Goal: Communication & Community: Answer question/provide support

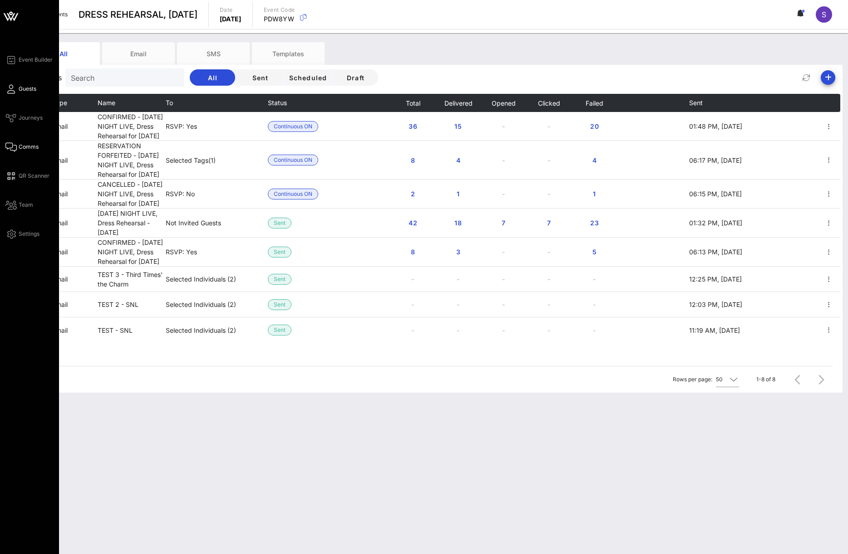
click at [16, 91] on link "Guests" at bounding box center [20, 88] width 31 height 11
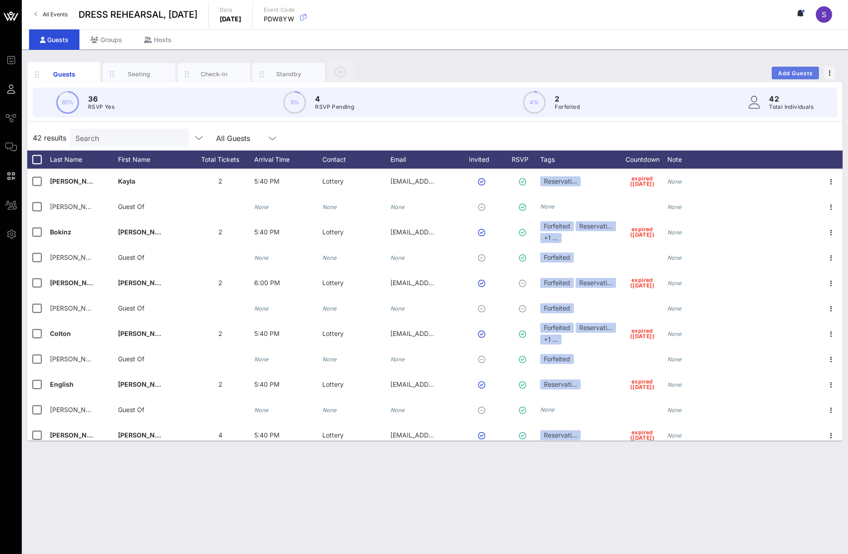
click at [797, 73] on span "Add Guests" at bounding box center [795, 73] width 36 height 7
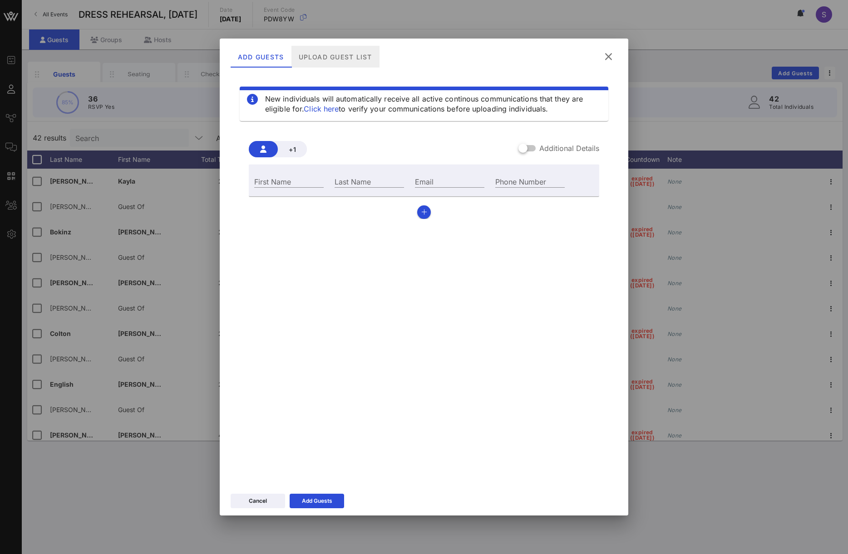
drag, startPoint x: 329, startPoint y: 53, endPoint x: 349, endPoint y: 53, distance: 20.4
click at [329, 53] on div "Upload Guest List" at bounding box center [335, 57] width 88 height 22
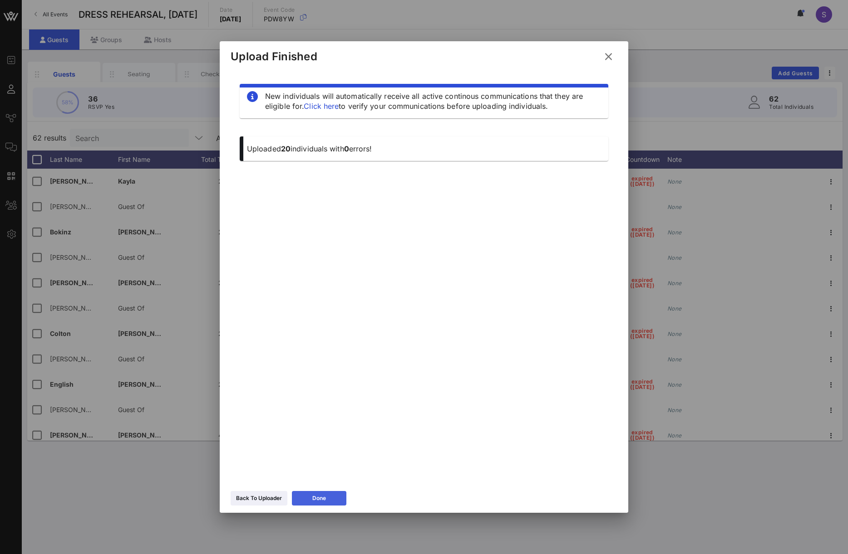
click at [344, 495] on button "Done" at bounding box center [319, 498] width 54 height 15
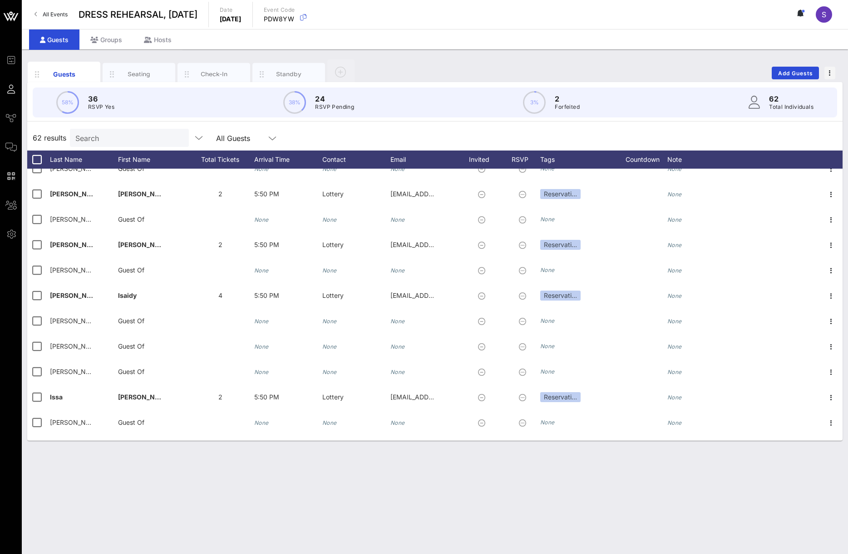
scroll to position [1303, 0]
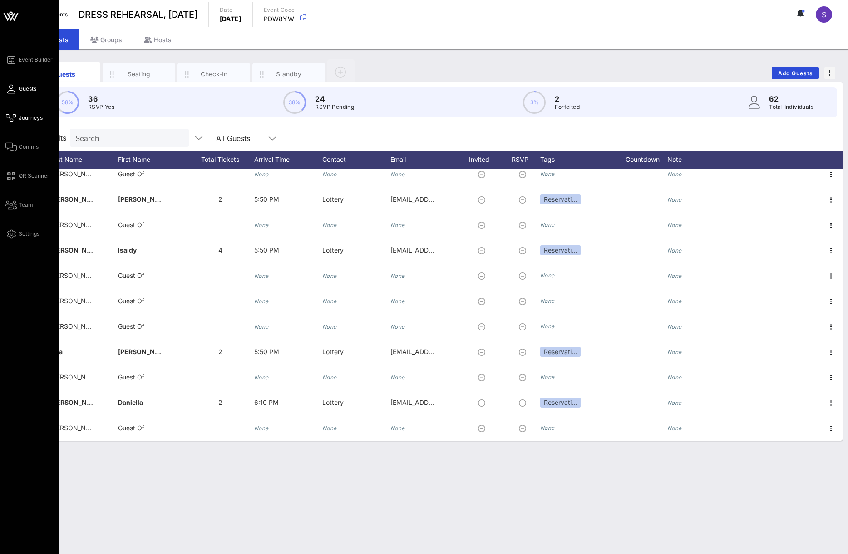
click at [20, 117] on span "Journeys" at bounding box center [31, 118] width 24 height 8
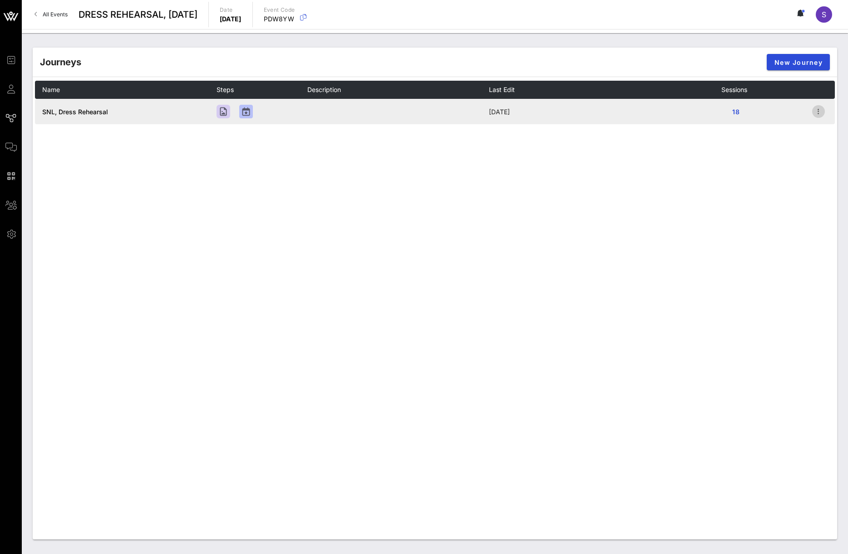
click at [817, 113] on icon "button" at bounding box center [818, 111] width 11 height 11
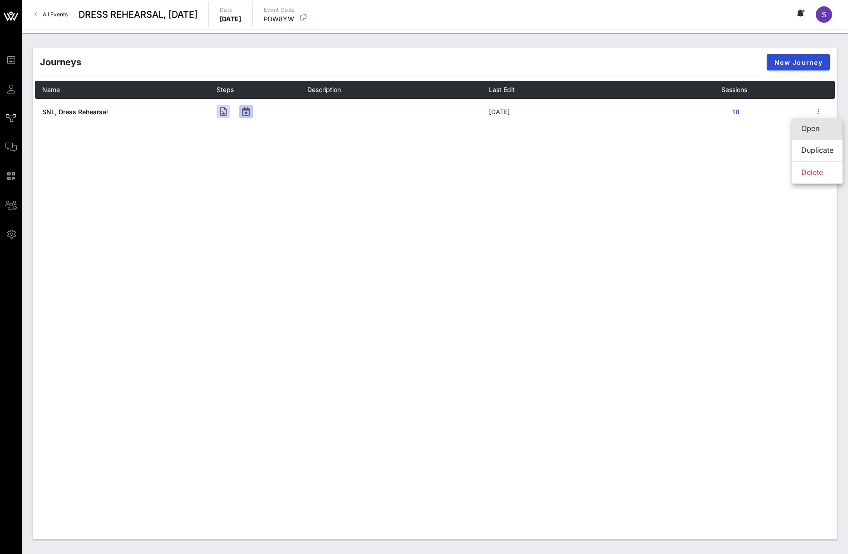
click at [815, 124] on div "Open" at bounding box center [817, 129] width 32 height 20
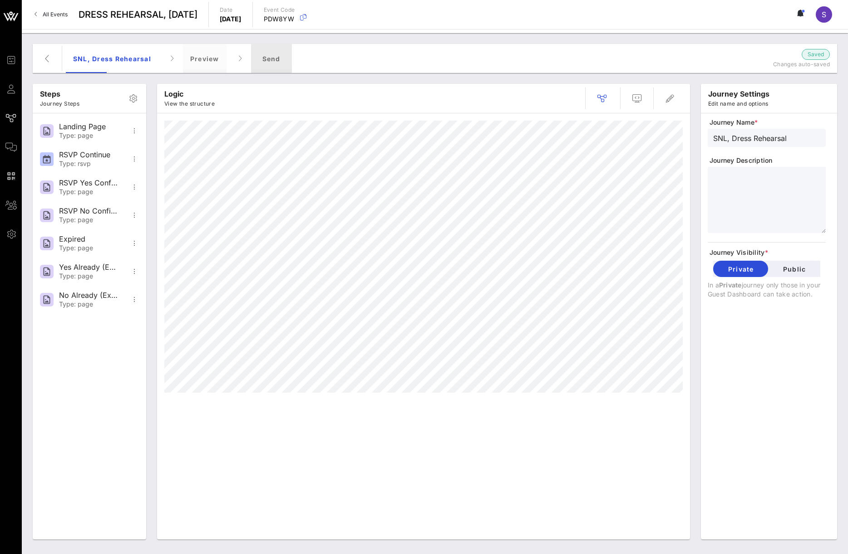
click at [265, 61] on div "Send" at bounding box center [271, 58] width 41 height 29
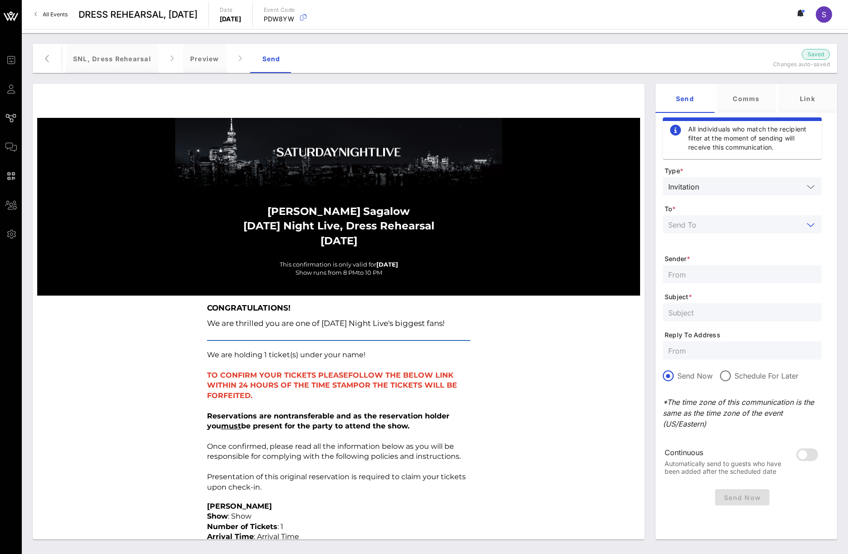
click at [731, 223] on input "text" at bounding box center [735, 225] width 135 height 12
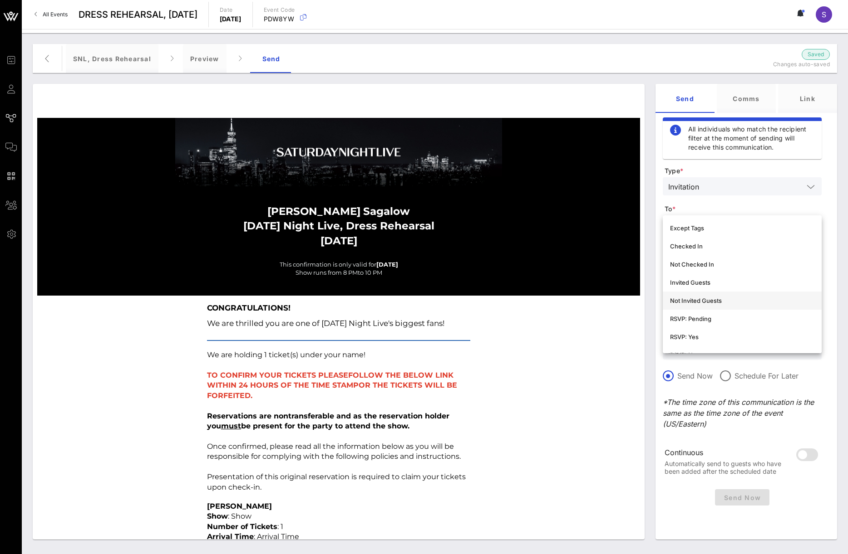
click at [714, 304] on div "Not Invited Guests" at bounding box center [742, 300] width 144 height 7
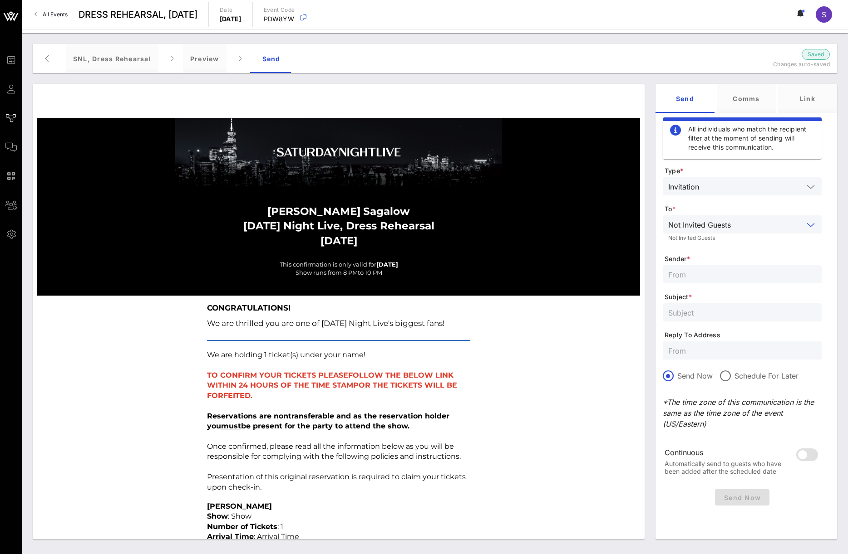
click at [722, 274] on input "text" at bounding box center [742, 275] width 148 height 12
type input "SNL Reservations"
type input "SATURDAY NIGHT LIVE, Dress Rehearsal - October, 04, 2025"
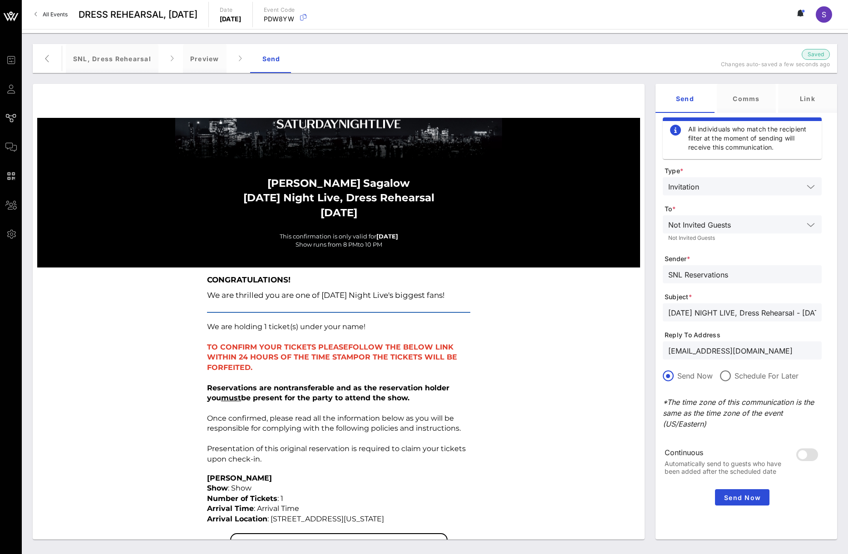
scroll to position [0, 0]
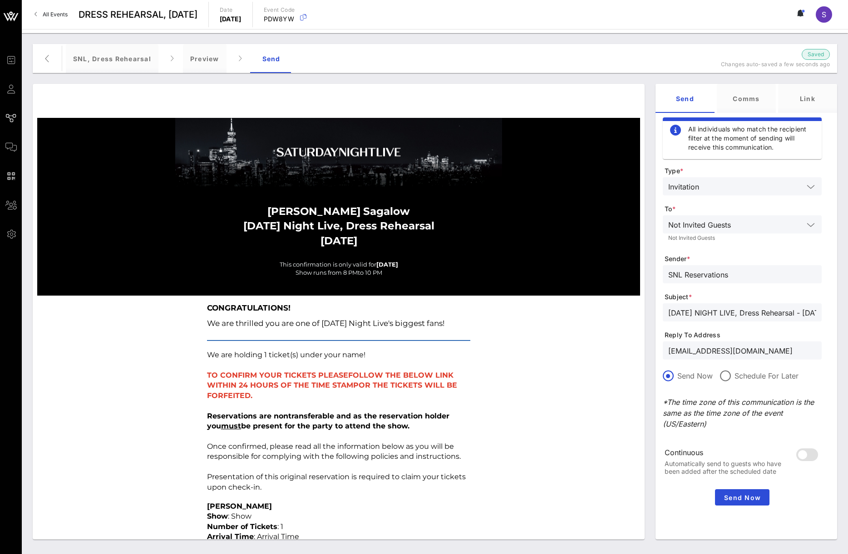
drag, startPoint x: 800, startPoint y: 350, endPoint x: 598, endPoint y: 346, distance: 202.0
click at [598, 346] on div "Stephanie Sagalow Saturday Night Live, Dress Rehearsal October 04, 2025 This co…" at bounding box center [434, 311] width 815 height 467
click at [790, 348] on input "[EMAIL_ADDRESS][DOMAIN_NAME]" at bounding box center [742, 351] width 148 height 12
type input "[EMAIL_ADDRESS][DOMAIN_NAME]"
click at [771, 314] on input "SATURDAY NIGHT LIVE, Dress Rehearsal - October, 04, 2025" at bounding box center [742, 313] width 148 height 12
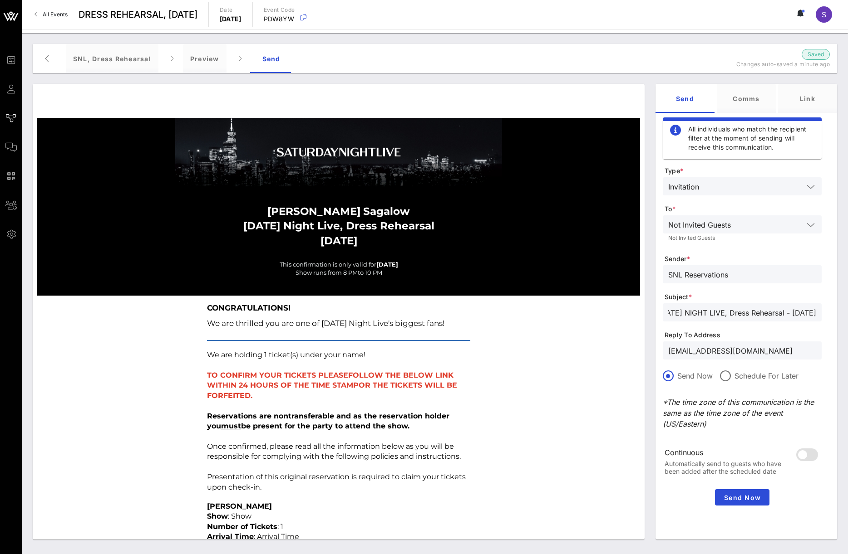
scroll to position [0, 62]
click at [760, 495] on span "Send Now" at bounding box center [741, 498] width 47 height 8
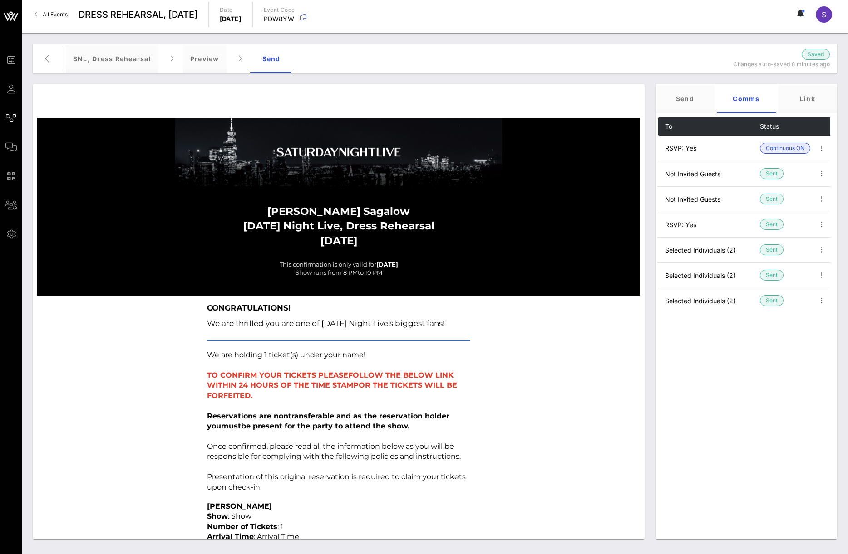
click at [49, 8] on link "All Events" at bounding box center [51, 14] width 44 height 15
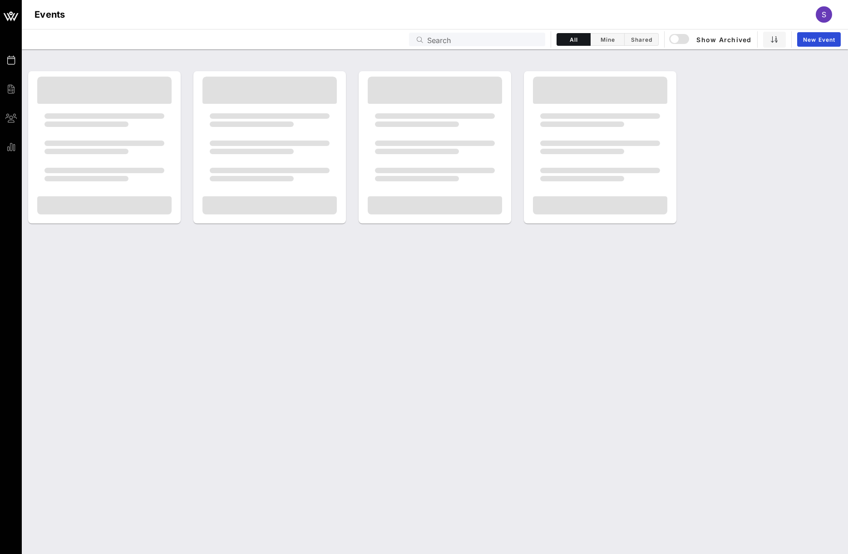
click at [480, 302] on div at bounding box center [435, 301] width 826 height 505
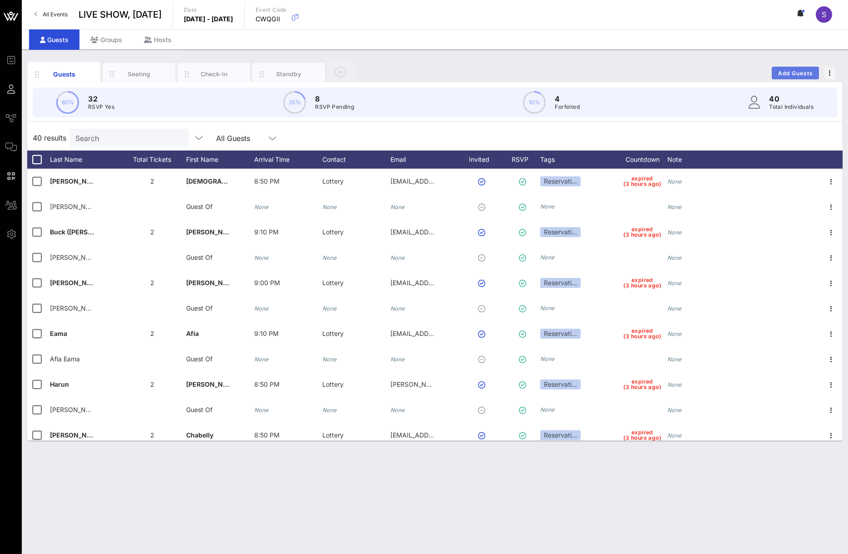
click at [790, 73] on span "Add Guests" at bounding box center [795, 73] width 36 height 7
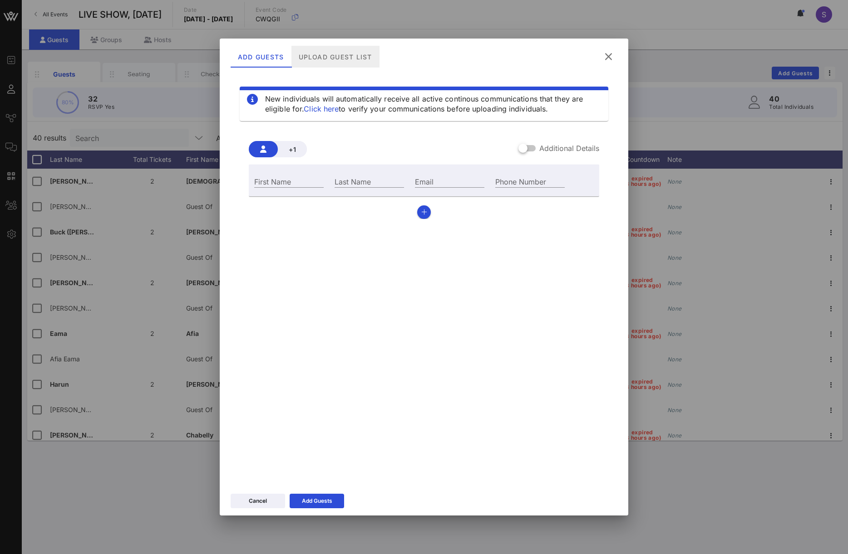
click at [359, 62] on div "Upload Guest List" at bounding box center [335, 57] width 88 height 22
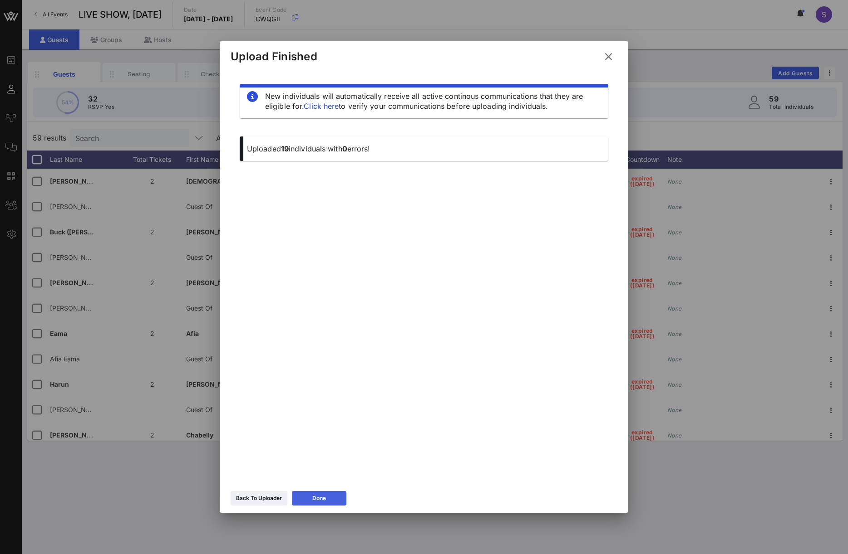
click at [311, 503] on button "Done" at bounding box center [319, 498] width 54 height 15
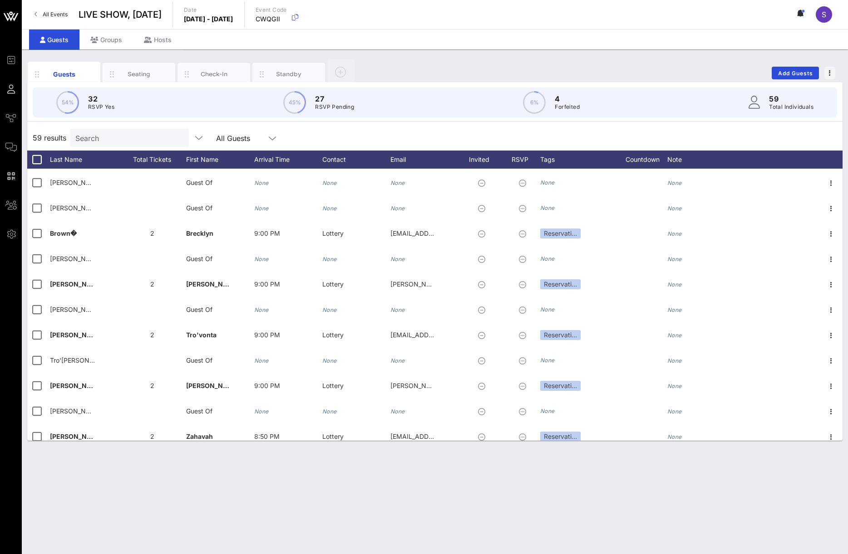
scroll to position [1091, 0]
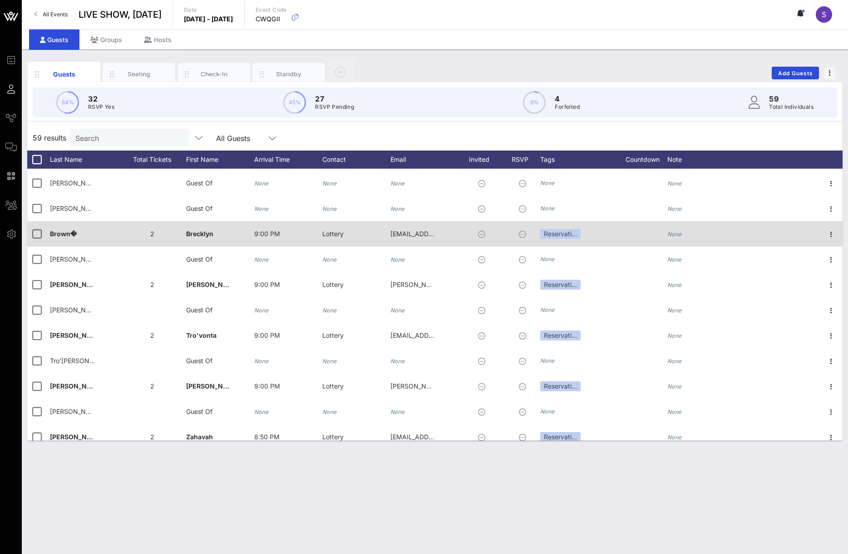
click at [98, 232] on div "Brown�" at bounding box center [84, 239] width 68 height 36
type input "Brown"
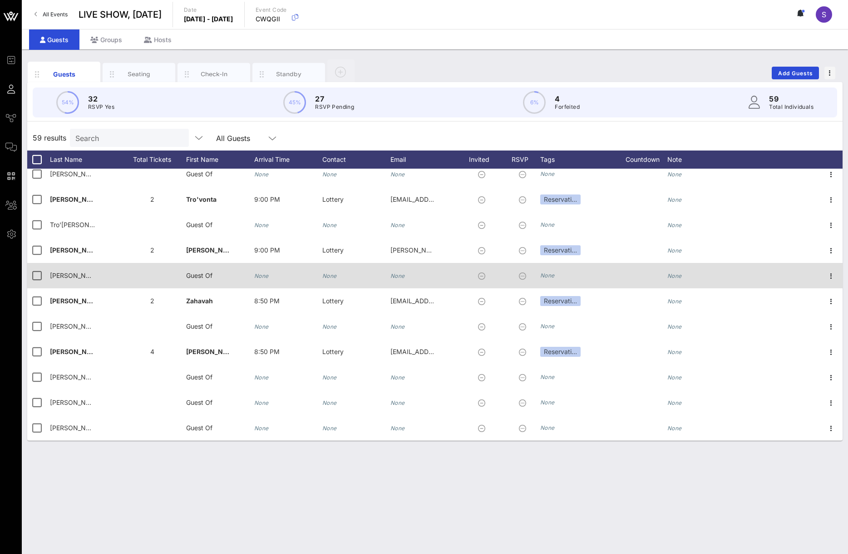
scroll to position [1182, 0]
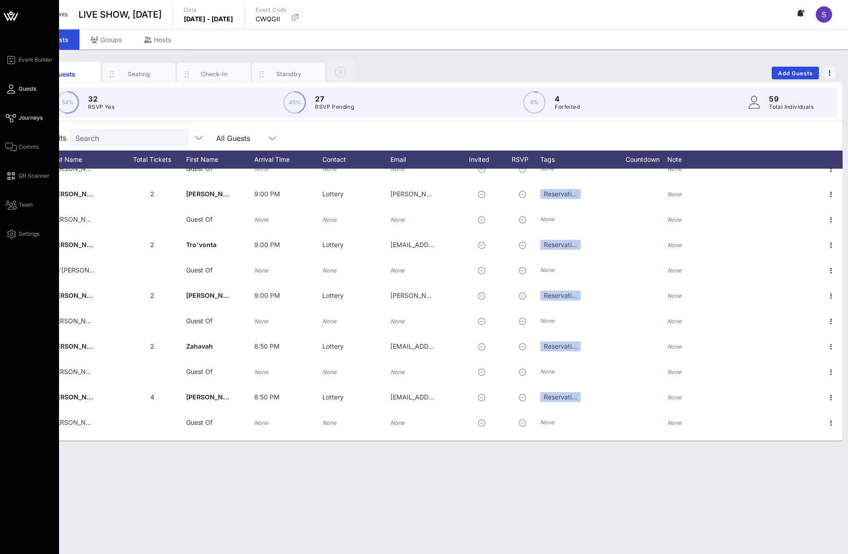
click at [21, 116] on span "Journeys" at bounding box center [31, 118] width 24 height 8
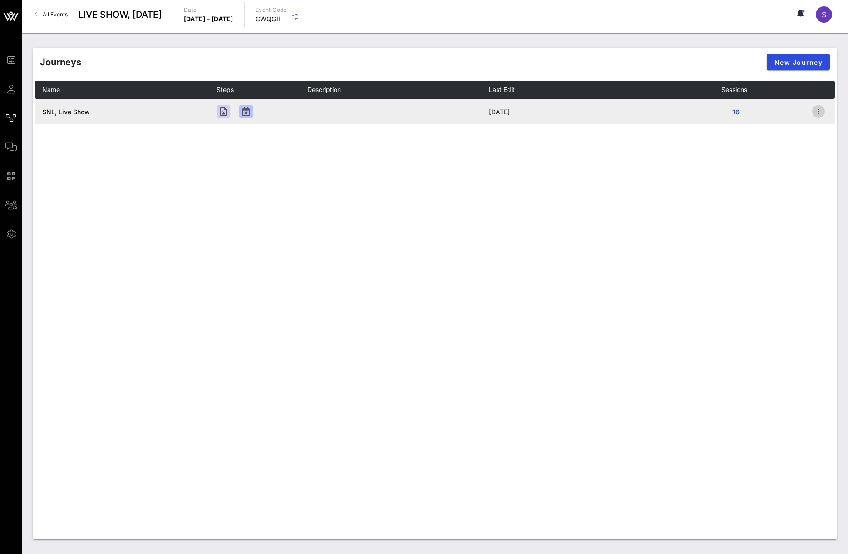
click at [818, 108] on icon "button" at bounding box center [818, 111] width 11 height 11
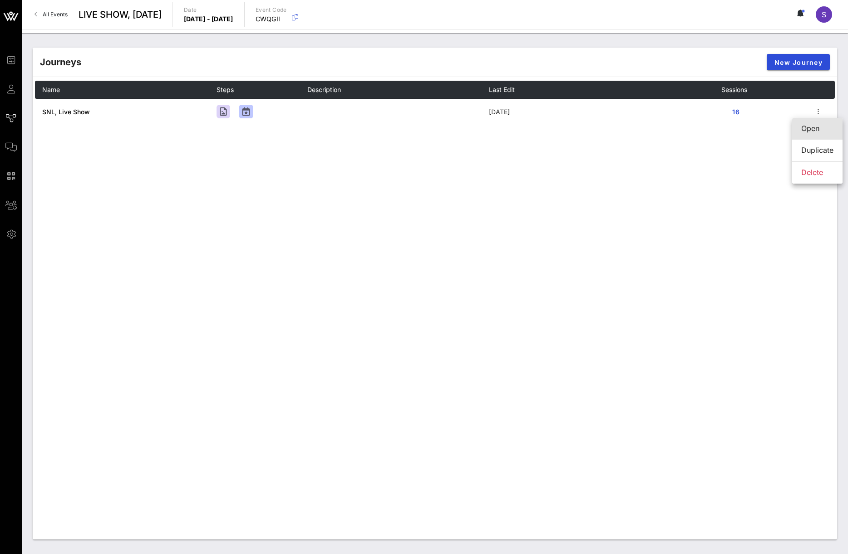
click at [819, 136] on div "Open" at bounding box center [817, 129] width 32 height 20
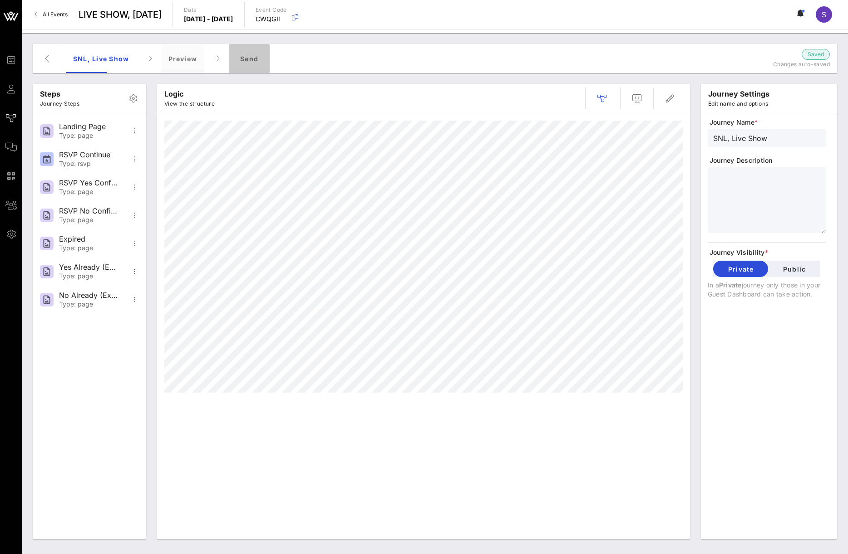
click at [258, 63] on div "Send" at bounding box center [249, 58] width 41 height 29
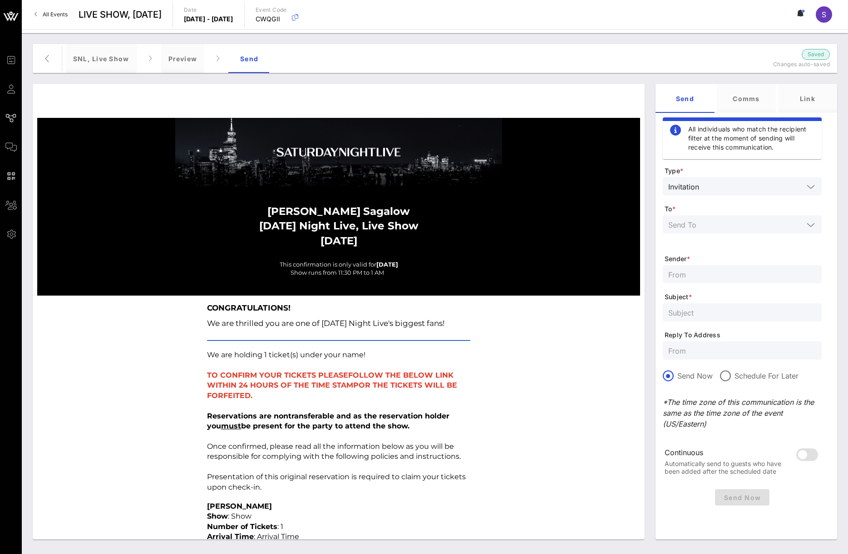
click at [746, 227] on input "text" at bounding box center [735, 225] width 135 height 12
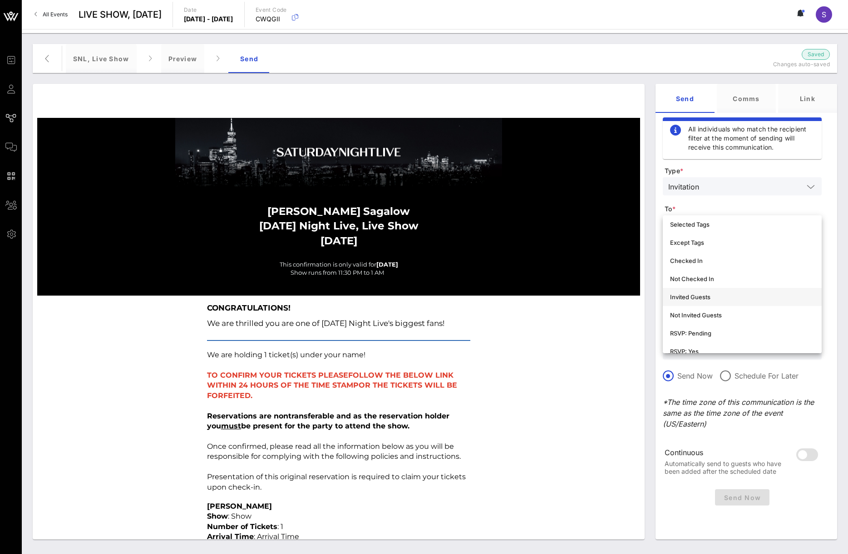
scroll to position [91, 0]
click at [733, 295] on div "Not Invited Guests" at bounding box center [742, 301] width 144 height 15
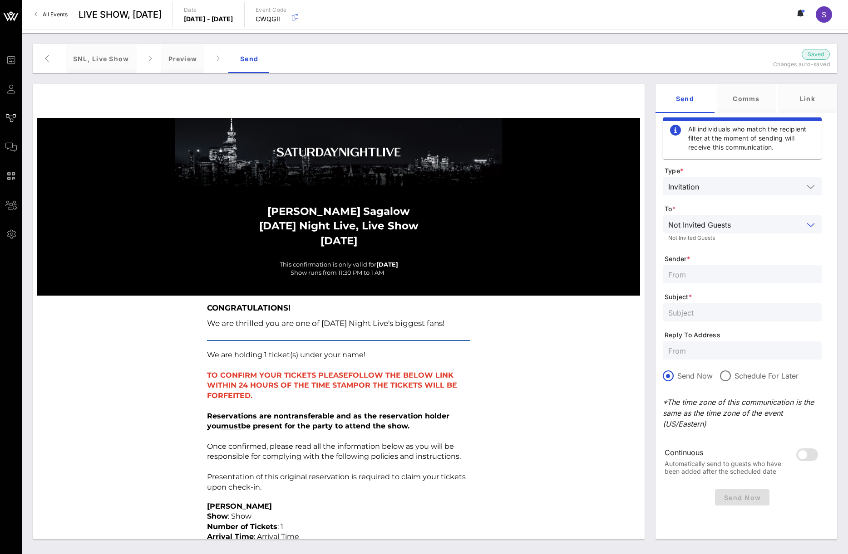
click at [705, 348] on input "text" at bounding box center [742, 351] width 148 height 12
paste input "[EMAIL_ADDRESS][DOMAIN_NAME]"
type input "[EMAIL_ADDRESS][DOMAIN_NAME]"
click at [705, 268] on div at bounding box center [742, 274] width 148 height 18
type input "SNL Reservations"
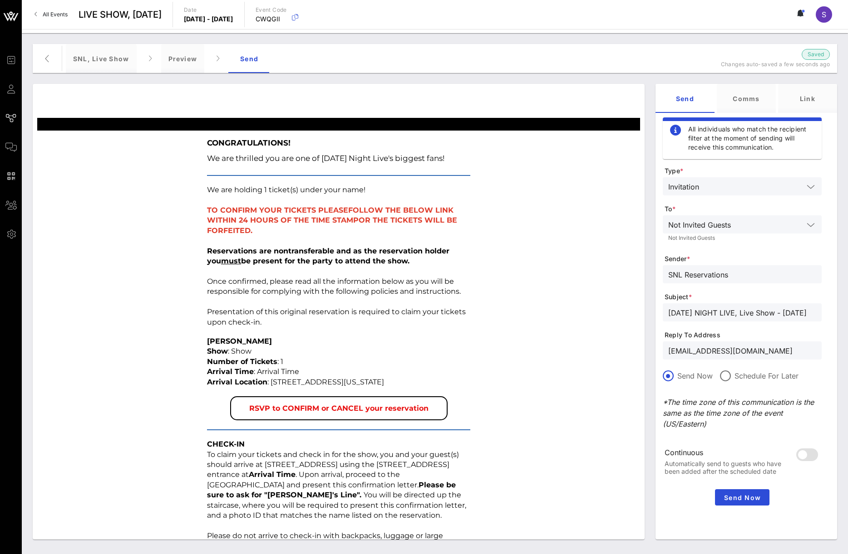
scroll to position [0, 0]
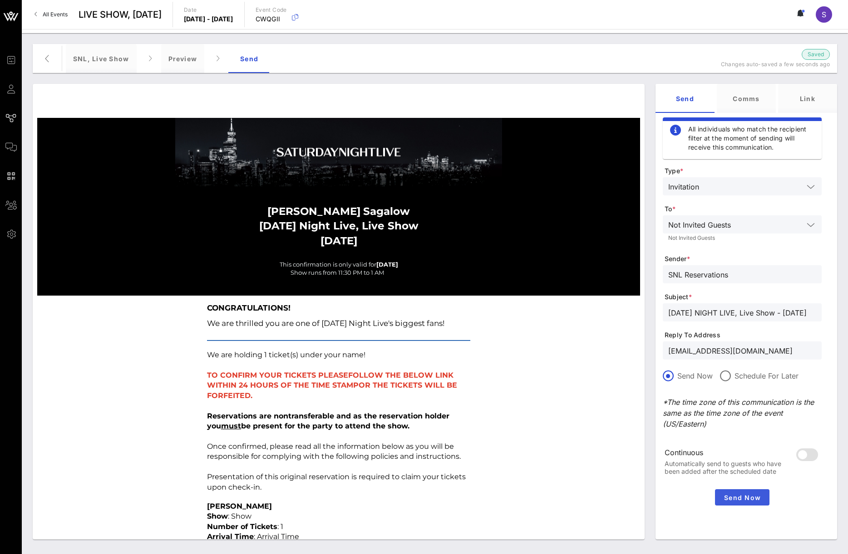
type input "SATURDAY NIGHT LIVE, Live Show - October 04, 2025"
click at [723, 498] on span "Send Now" at bounding box center [741, 498] width 47 height 8
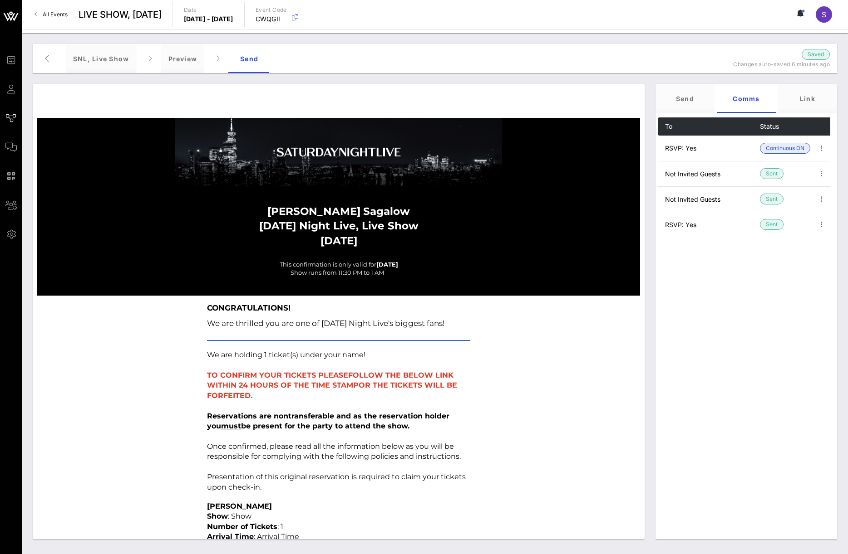
click at [56, 10] on link "All Events" at bounding box center [51, 14] width 44 height 15
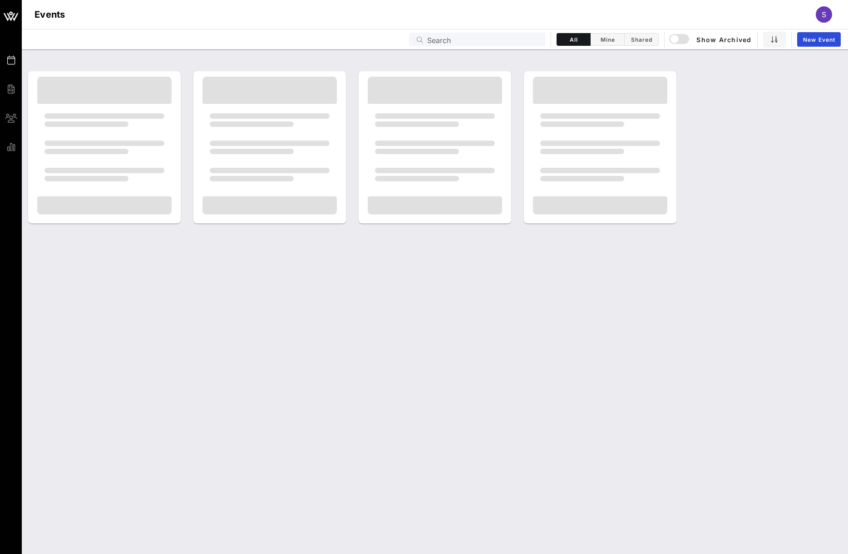
drag, startPoint x: 381, startPoint y: 313, endPoint x: 442, endPoint y: 211, distance: 118.7
click at [381, 313] on div at bounding box center [435, 301] width 826 height 505
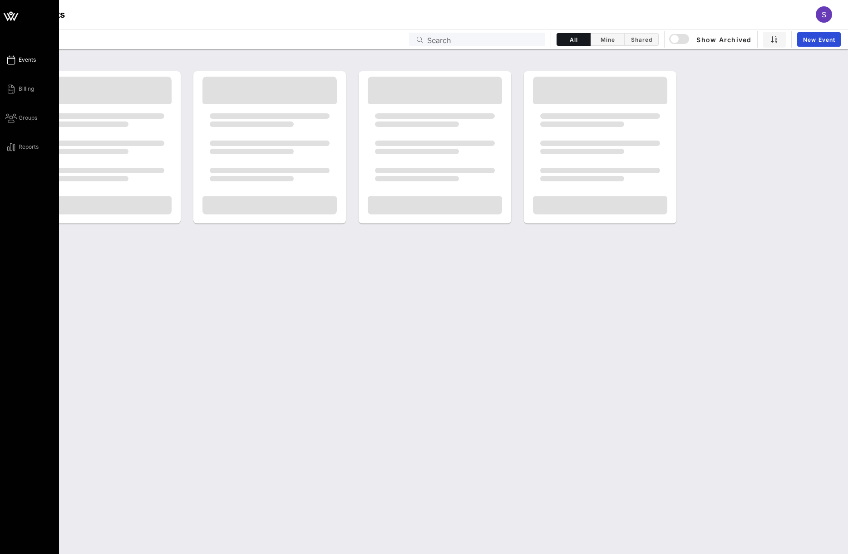
click at [12, 59] on icon at bounding box center [10, 59] width 11 height 1
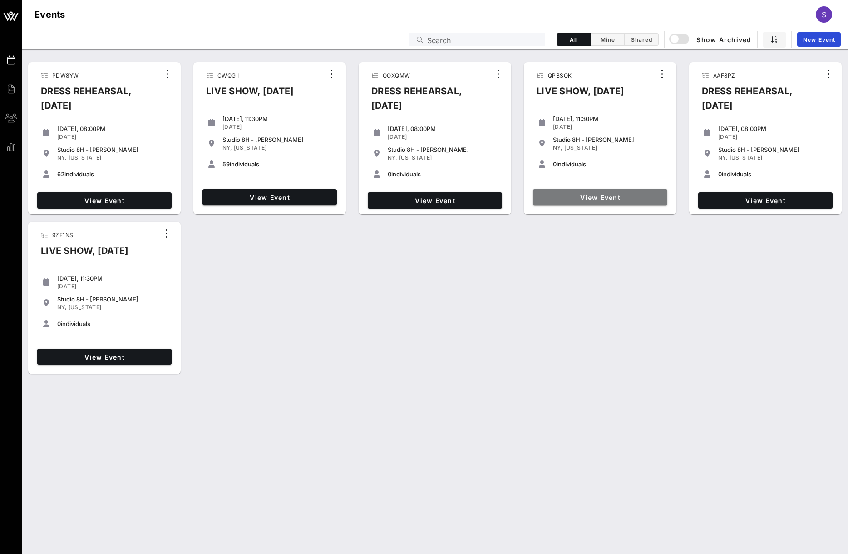
click at [569, 197] on span "View Event" at bounding box center [599, 198] width 127 height 8
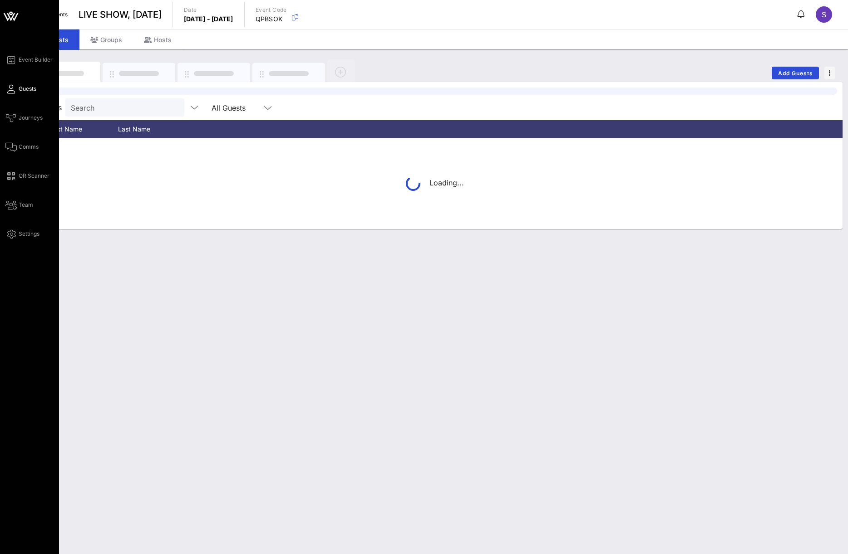
click at [19, 112] on div "Event Builder Guests Journeys Comms QR Scanner Team Settings" at bounding box center [32, 146] width 54 height 185
click at [20, 114] on span "Journeys" at bounding box center [31, 118] width 24 height 8
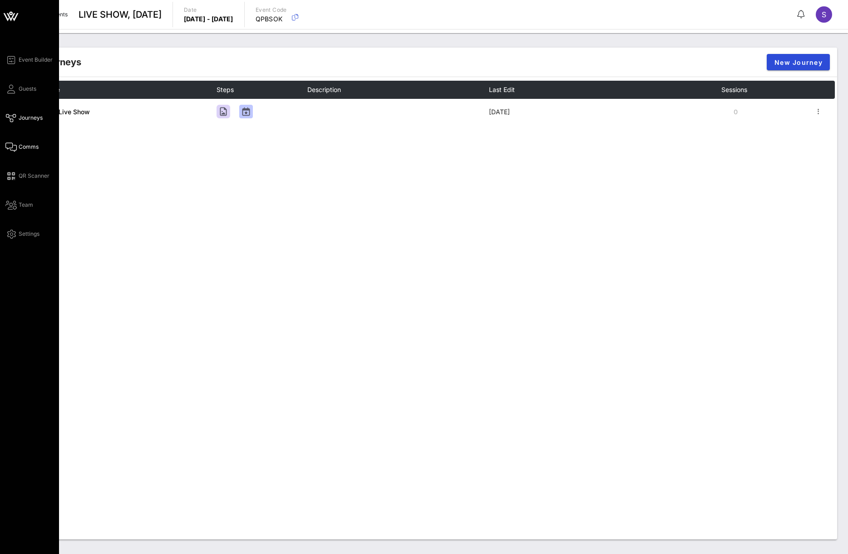
click at [9, 147] on icon at bounding box center [10, 147] width 11 height 1
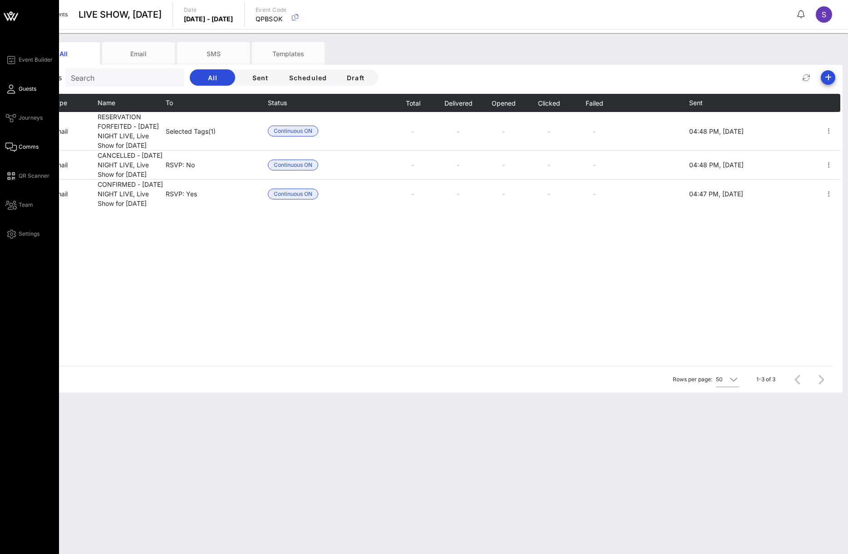
click at [12, 84] on link "Guests" at bounding box center [20, 88] width 31 height 11
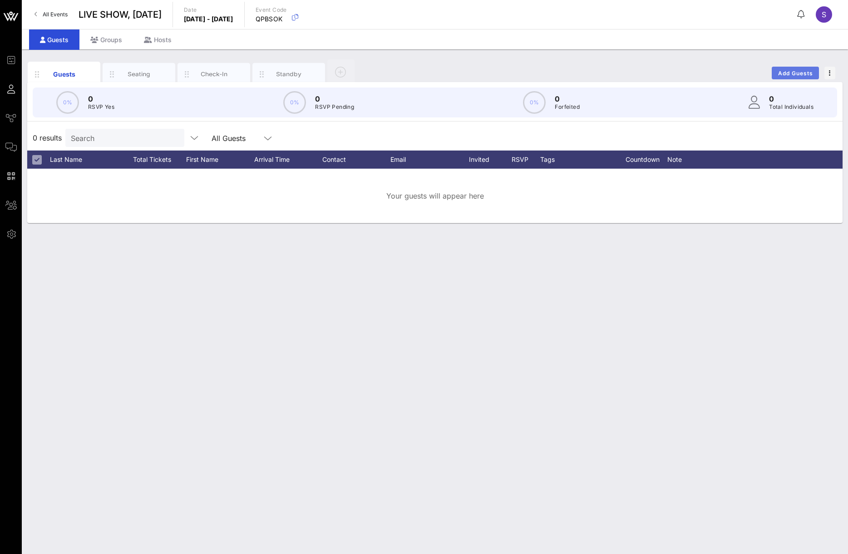
click at [783, 72] on span "Add Guests" at bounding box center [795, 73] width 36 height 7
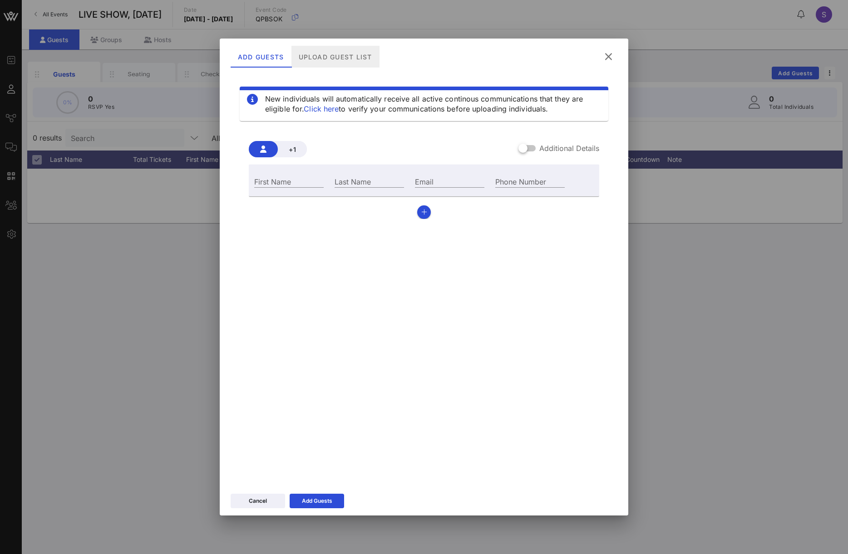
drag, startPoint x: 301, startPoint y: 54, endPoint x: 317, endPoint y: 59, distance: 16.2
click at [301, 54] on div "Upload Guest List" at bounding box center [335, 57] width 88 height 22
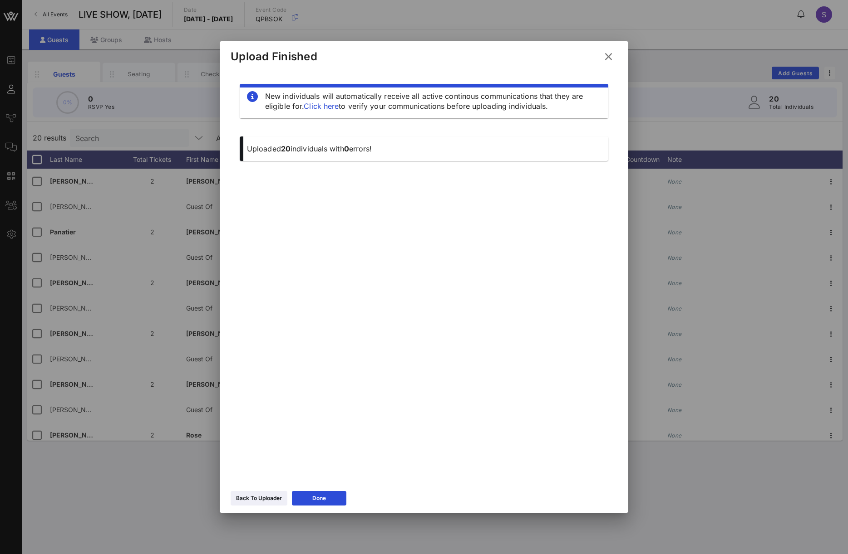
click at [319, 499] on icon at bounding box center [319, 499] width 8 height 8
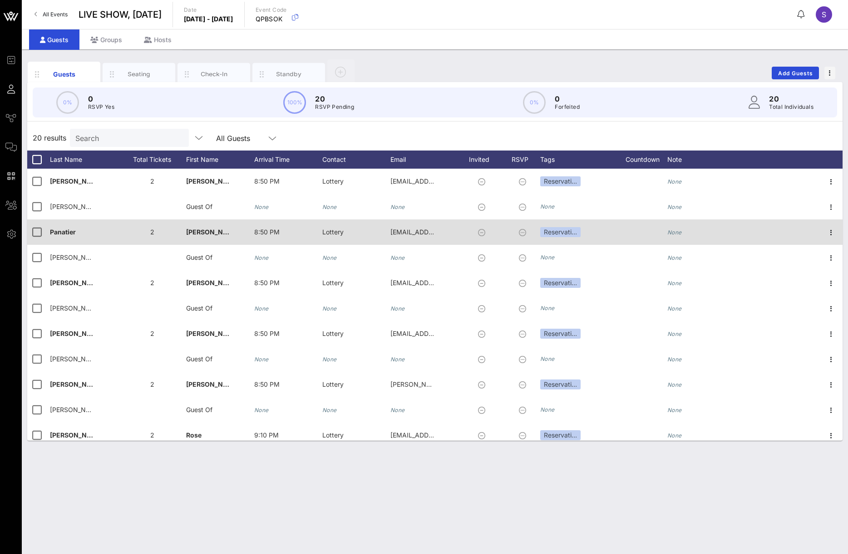
scroll to position [45, 0]
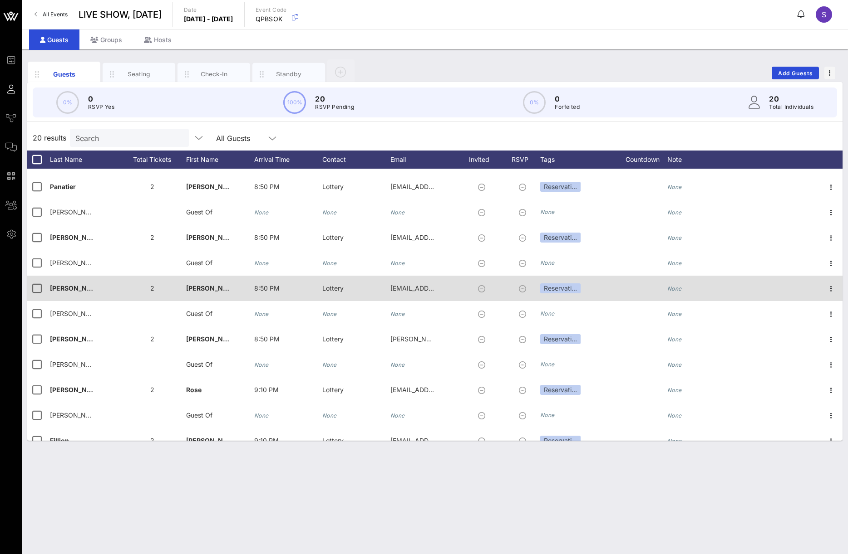
click at [110, 293] on div "Stubstad" at bounding box center [84, 294] width 68 height 36
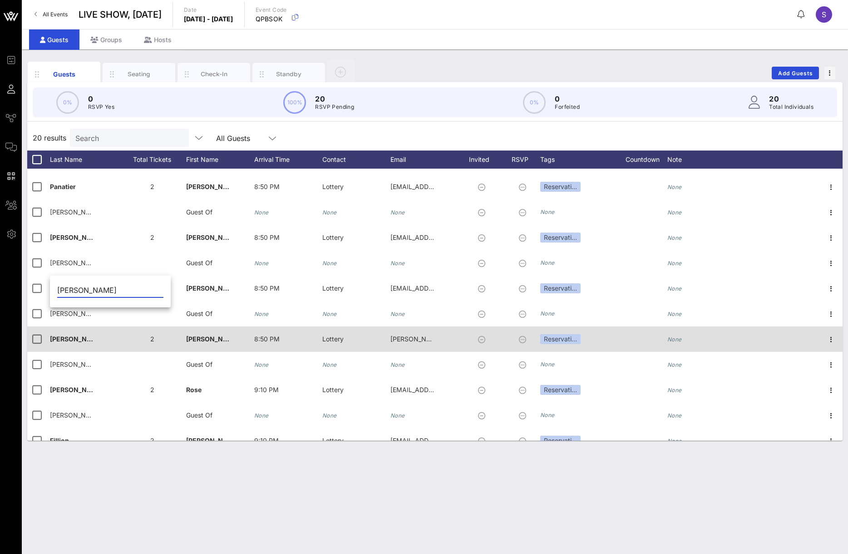
click at [110, 338] on div "Patel-Pe�a" at bounding box center [84, 345] width 68 height 36
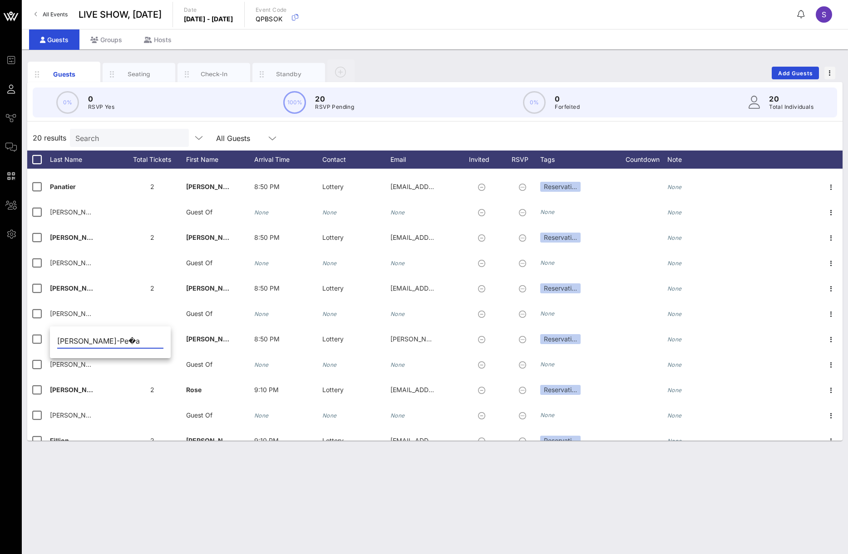
drag, startPoint x: 110, startPoint y: 338, endPoint x: 75, endPoint y: 350, distance: 37.0
click at [74, 343] on input "Patel-Pe�a" at bounding box center [110, 341] width 106 height 15
type input "P"
type input "Patel-Peña"
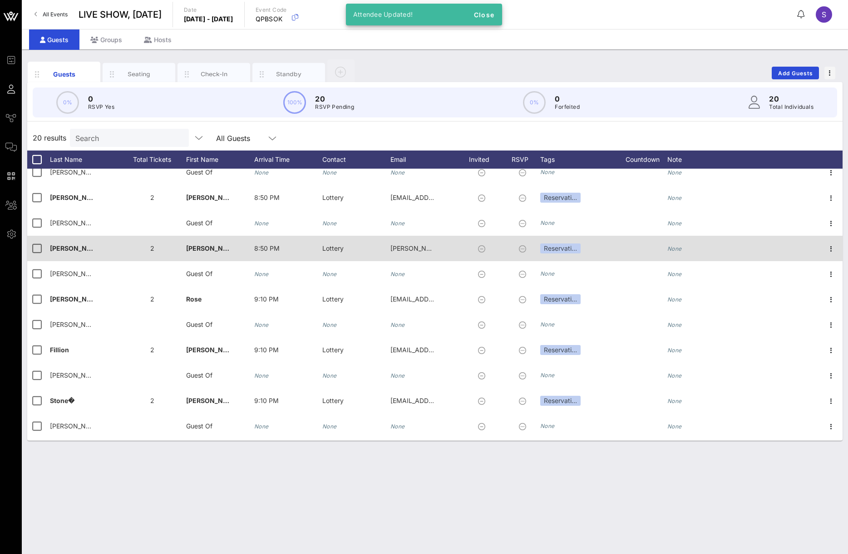
scroll to position [181, 0]
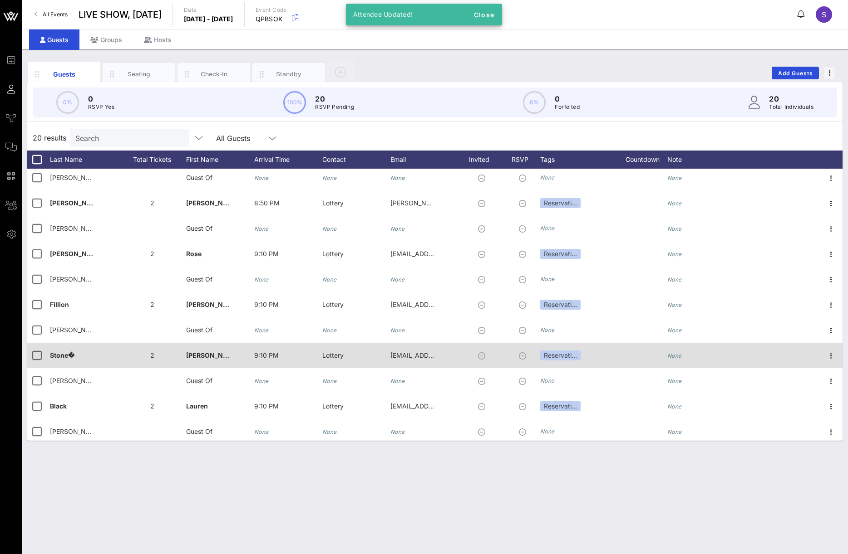
click at [81, 356] on div "Stone�" at bounding box center [84, 361] width 68 height 36
type input "Stone"
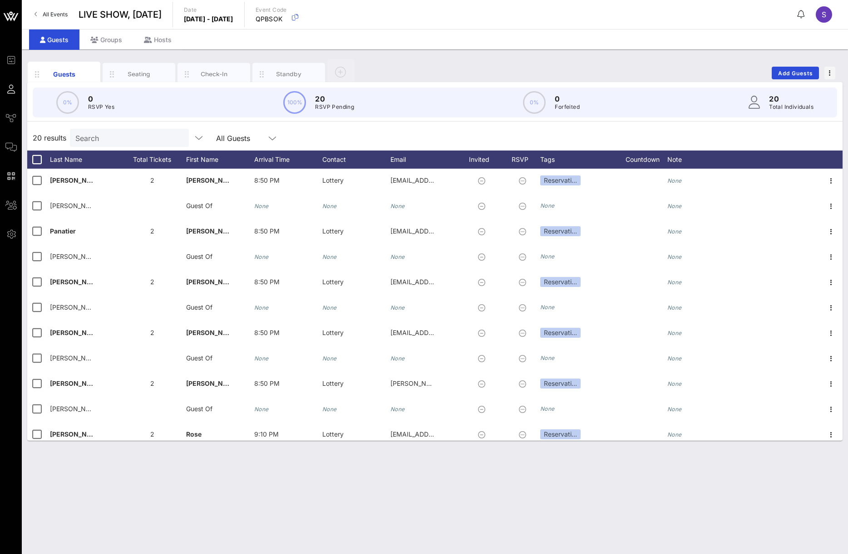
scroll to position [0, 0]
click at [419, 154] on div "Email" at bounding box center [424, 160] width 68 height 18
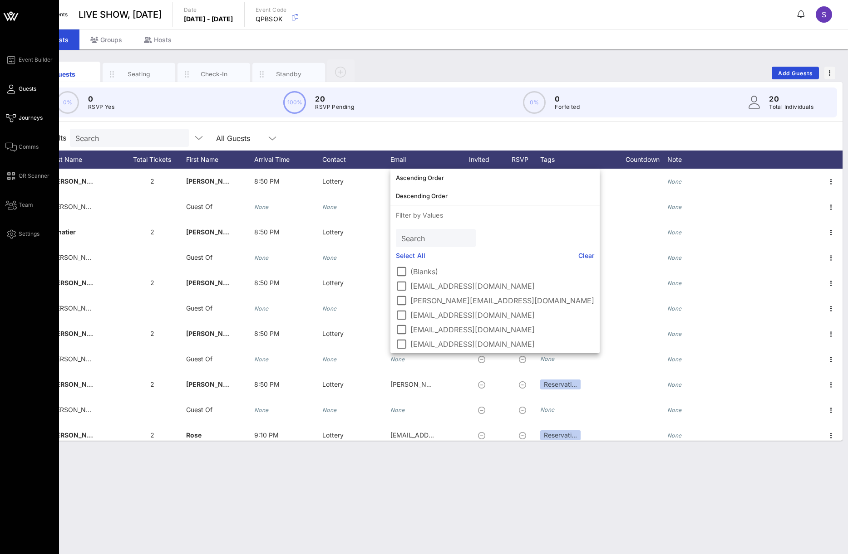
click at [29, 115] on span "Journeys" at bounding box center [31, 118] width 24 height 8
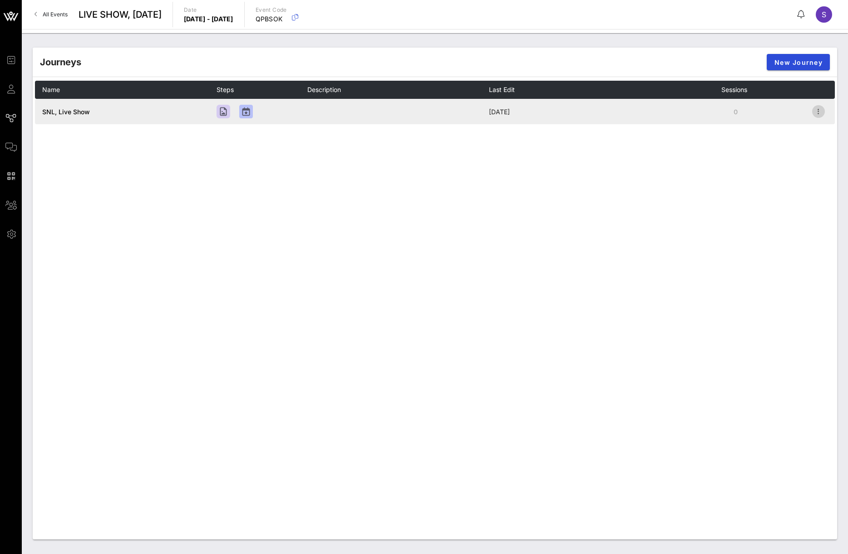
click at [814, 112] on icon "button" at bounding box center [818, 111] width 11 height 11
click at [815, 125] on div "Open" at bounding box center [817, 128] width 32 height 9
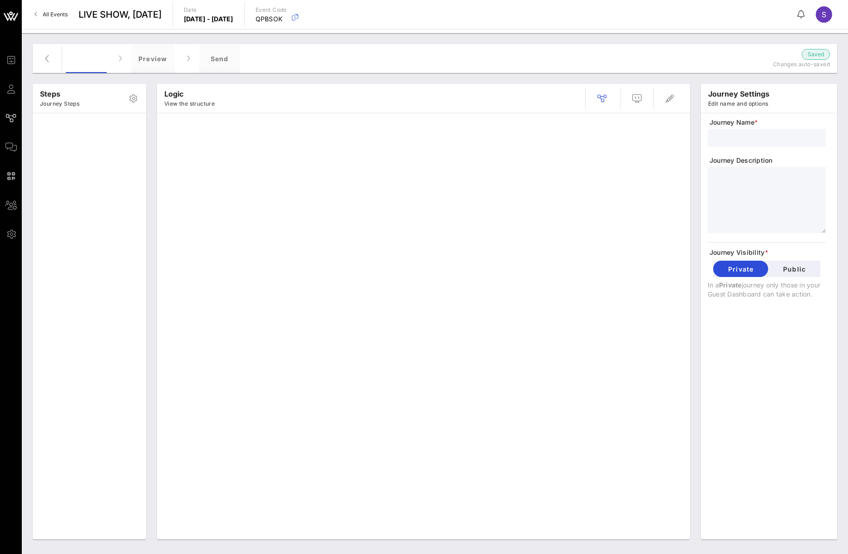
type input "SNL, Live Show"
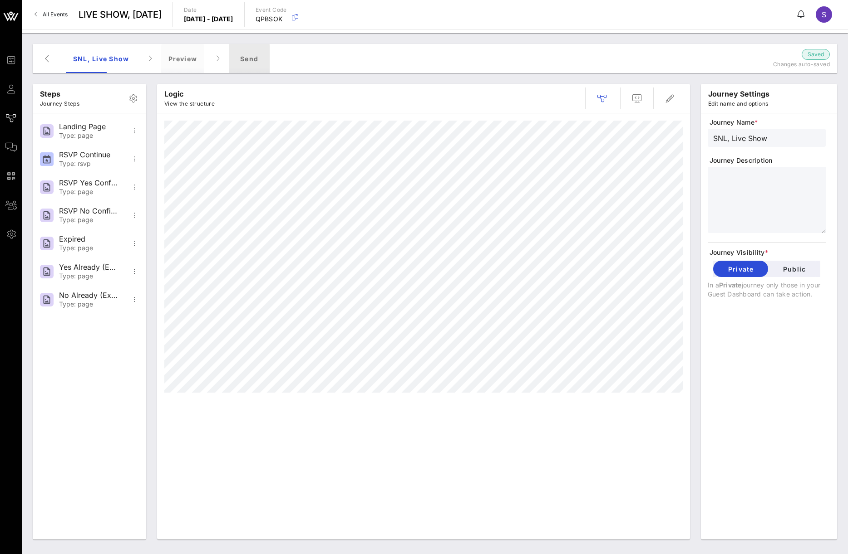
click at [254, 63] on div "Send" at bounding box center [249, 58] width 41 height 29
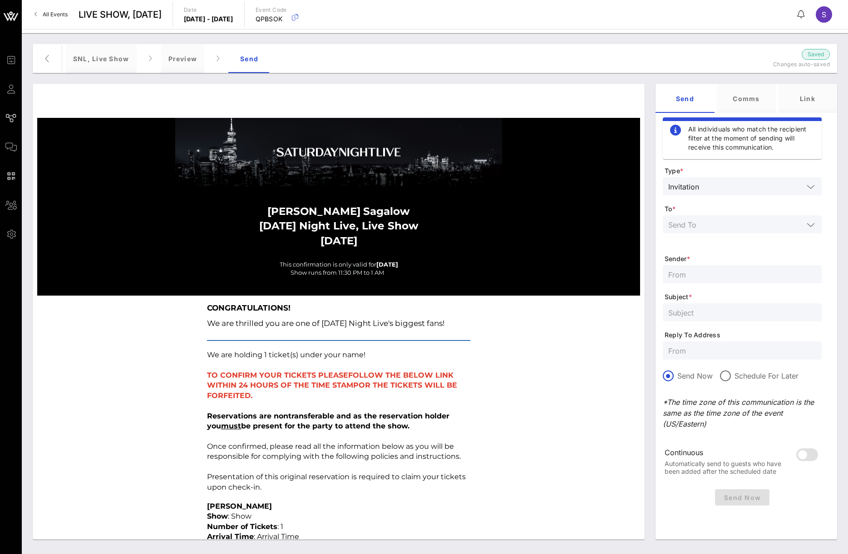
click at [774, 218] on div at bounding box center [742, 225] width 148 height 18
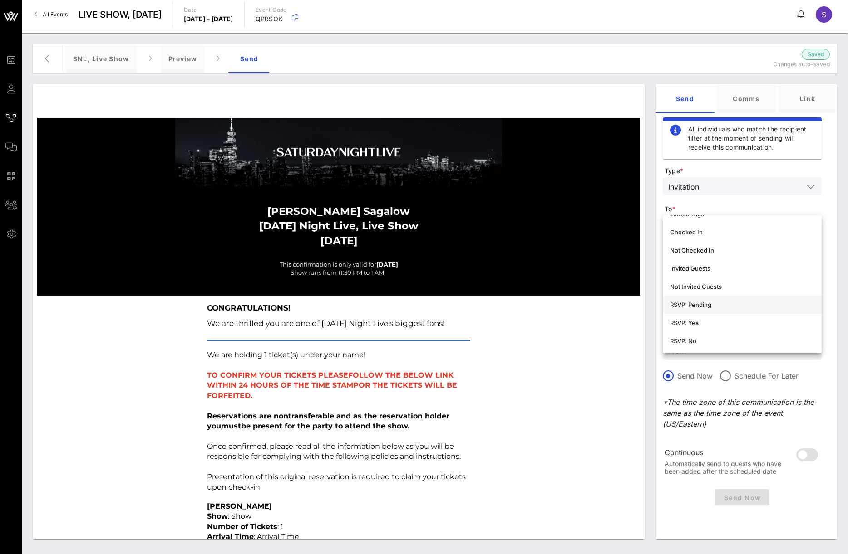
scroll to position [136, 0]
click at [752, 258] on div "Not Invited Guests" at bounding box center [742, 255] width 144 height 7
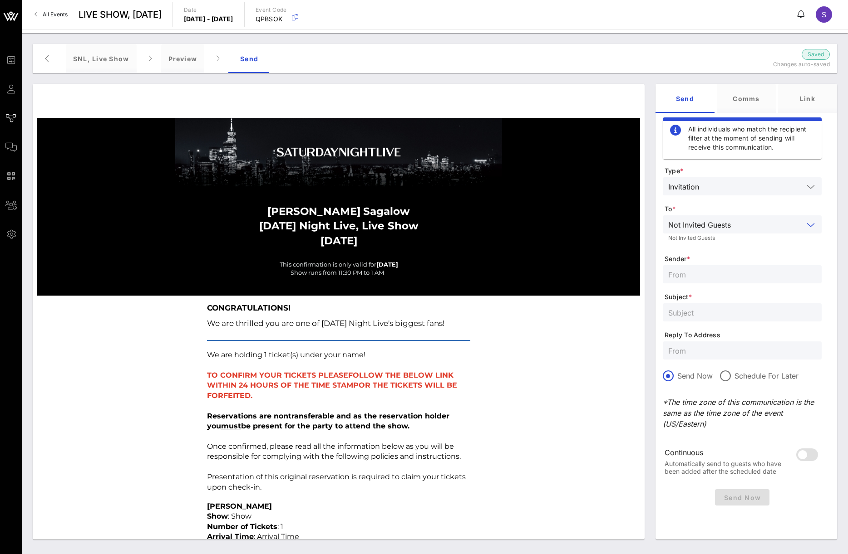
click at [706, 343] on div at bounding box center [742, 351] width 148 height 18
paste input "SNL.Confirmation@nbcuni.com"
type input "SNL.Confirmation@nbcuni.com"
click at [705, 315] on input "text" at bounding box center [742, 313] width 148 height 12
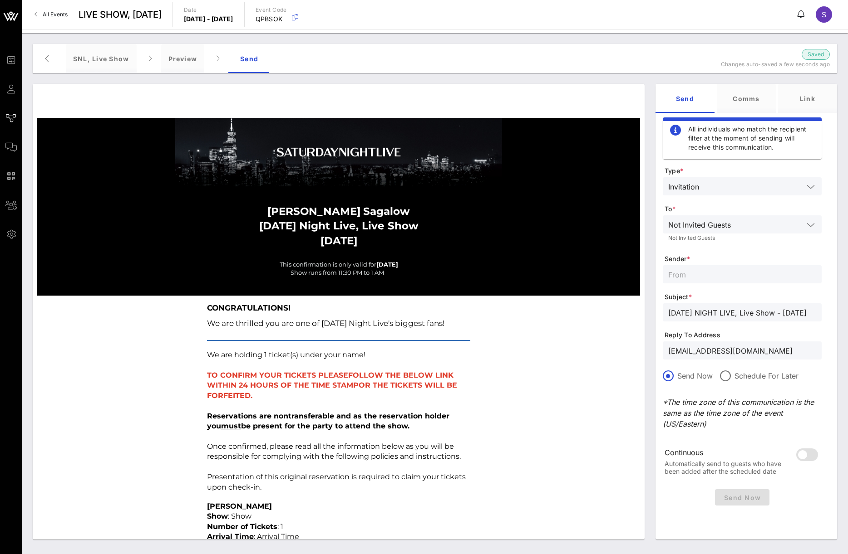
type input "SATURDAY NIGHT LIVE, Live Show - October 11, 2025"
click at [684, 277] on input "text" at bounding box center [742, 275] width 148 height 12
type input "SNL Reservations"
click at [722, 497] on span "Send Now" at bounding box center [741, 498] width 47 height 8
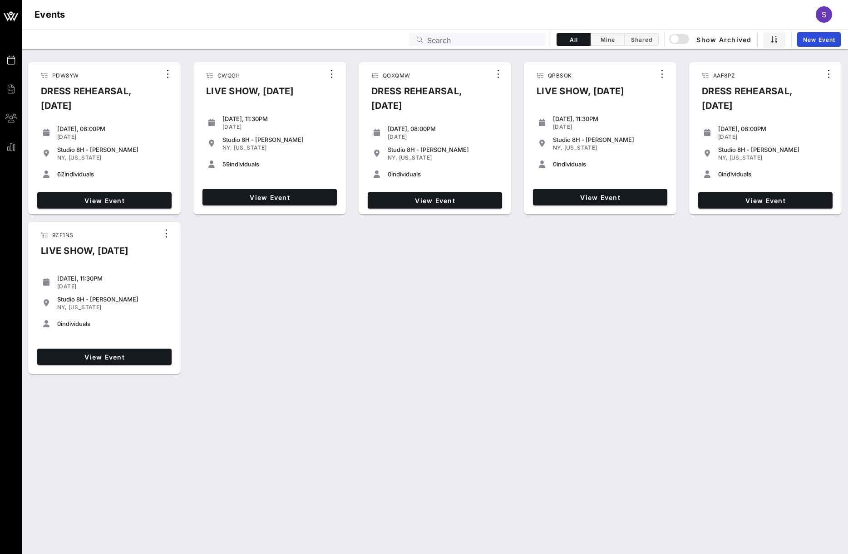
click at [477, 408] on div "PDW8YW DRESS REHEARSAL, October 4, 2025 Saturday, 08:00PM Oct 04, 2025 Studio 8…" at bounding box center [435, 301] width 826 height 505
click at [461, 201] on span "View Event" at bounding box center [434, 201] width 127 height 8
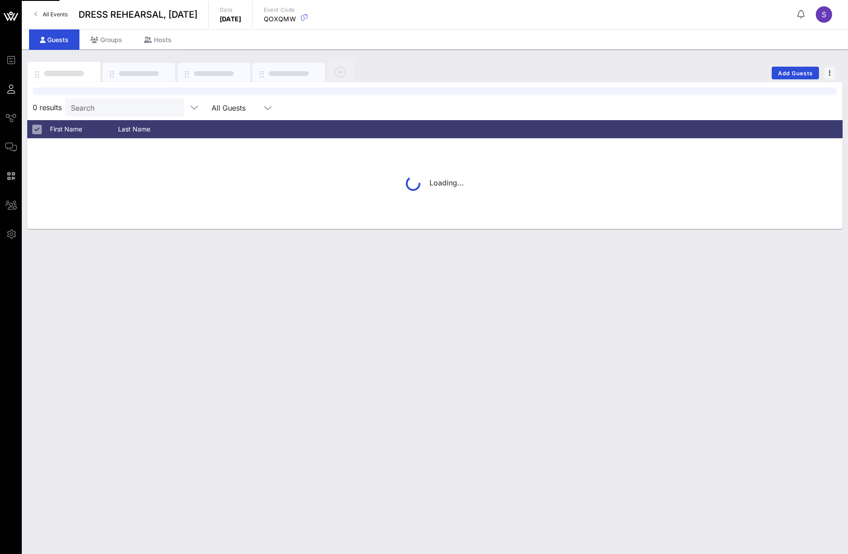
click at [439, 316] on div "Add Guests 0 results Search All Guests First Name Last Name Loading..." at bounding box center [435, 301] width 826 height 505
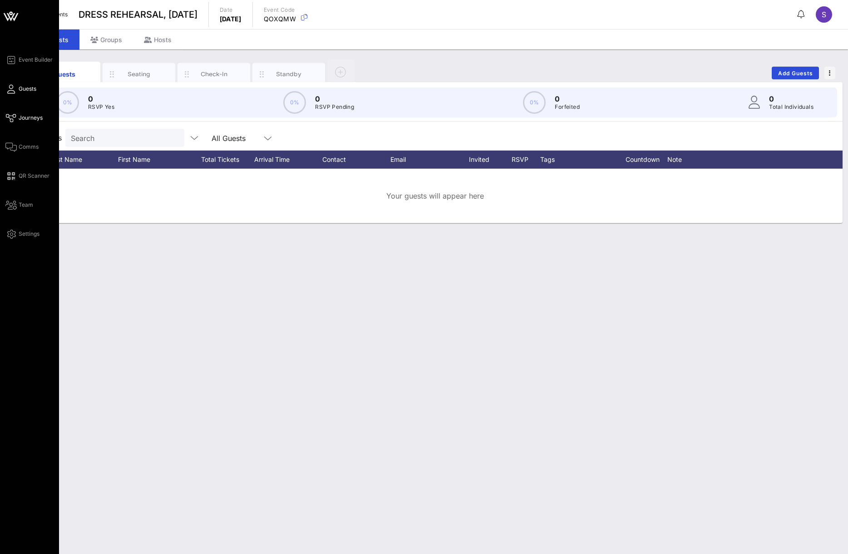
click at [19, 115] on span "Journeys" at bounding box center [31, 118] width 24 height 8
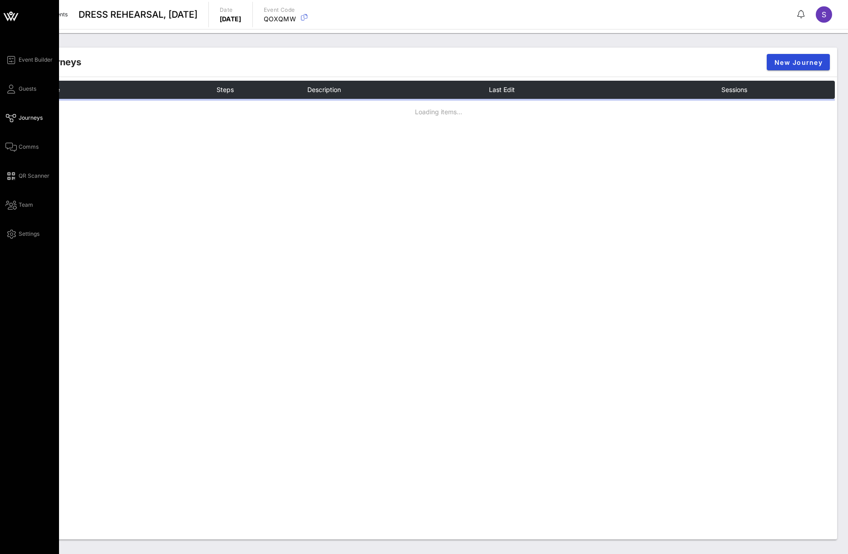
click at [20, 140] on div "Event Builder Guests Journeys Comms QR Scanner Team Settings" at bounding box center [32, 146] width 54 height 185
click at [20, 145] on span "Comms" at bounding box center [29, 147] width 20 height 8
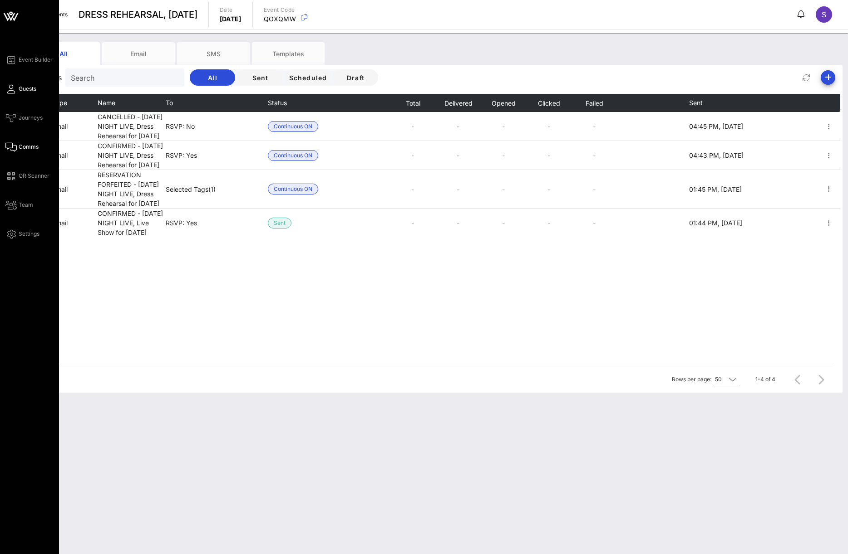
click at [20, 92] on span "Guests" at bounding box center [28, 89] width 18 height 8
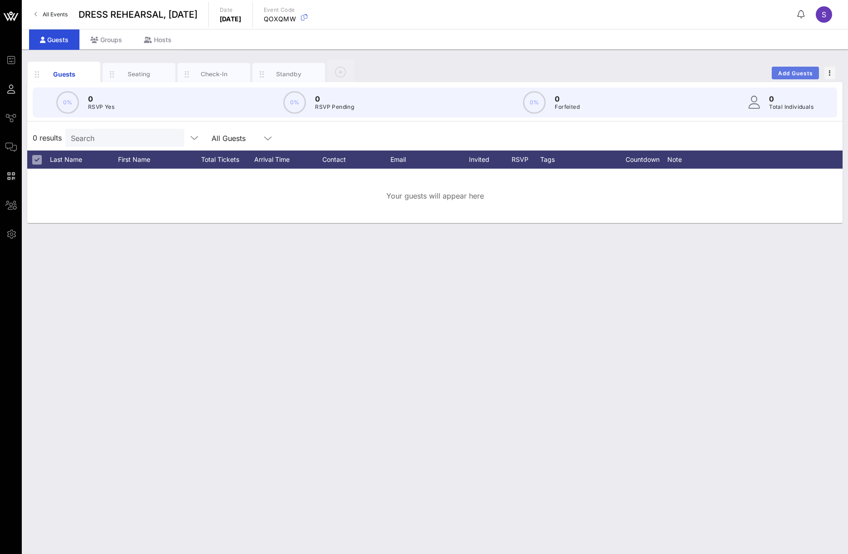
click at [776, 72] on button "Add Guests" at bounding box center [794, 73] width 47 height 13
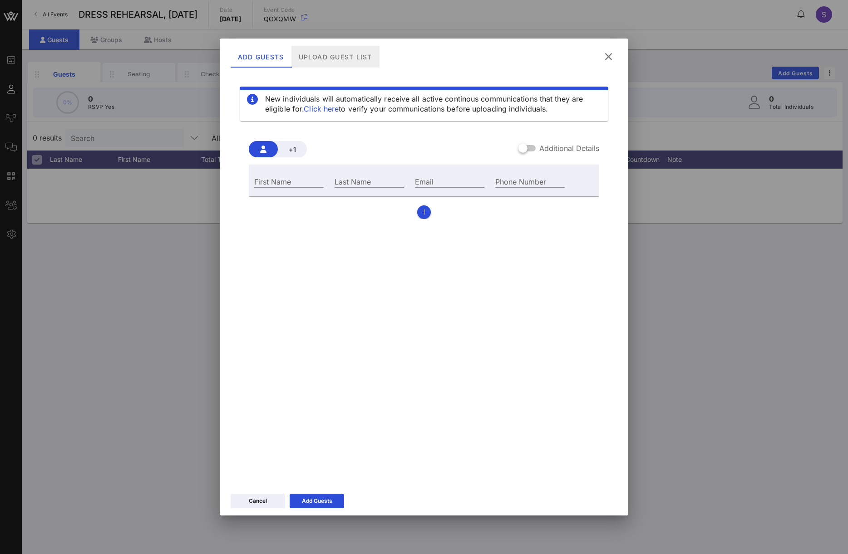
click at [343, 57] on div "Upload Guest List" at bounding box center [335, 57] width 88 height 22
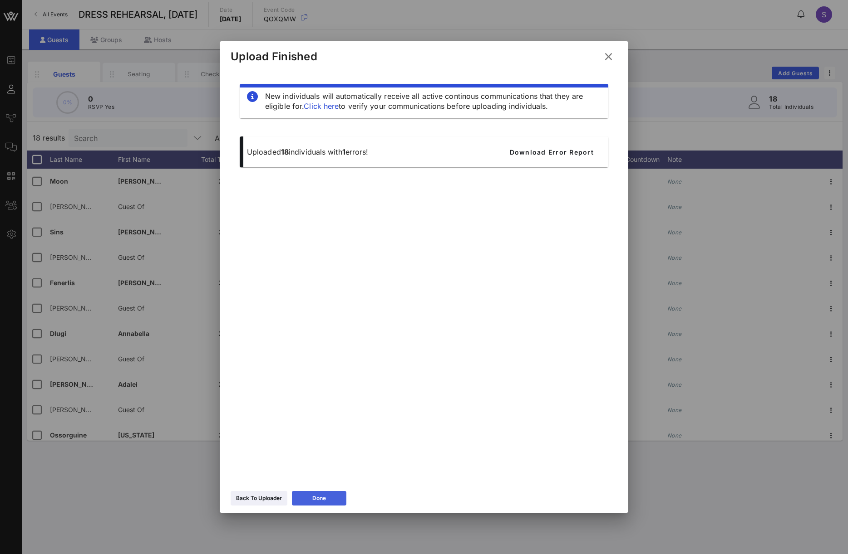
click at [327, 501] on button "Done" at bounding box center [319, 498] width 54 height 15
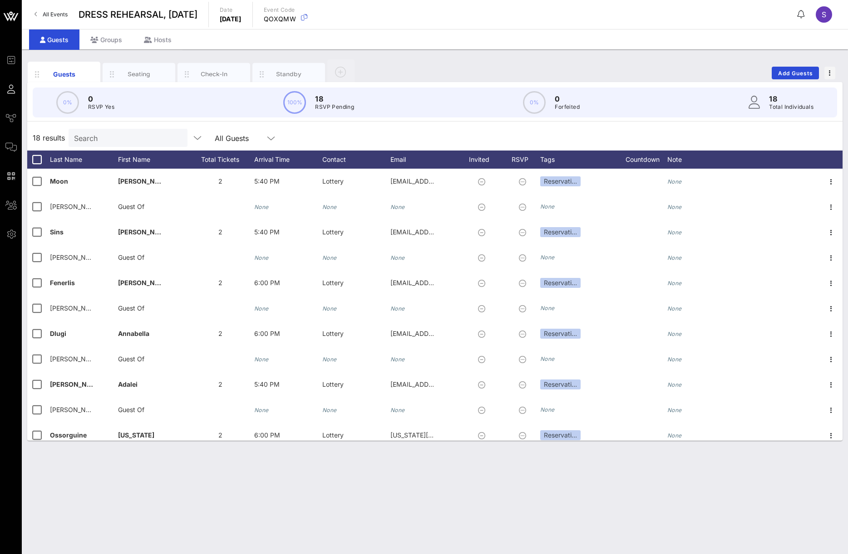
click at [85, 139] on input "Search" at bounding box center [127, 138] width 106 height 12
type input "G"
click at [337, 137] on div "18 results Search All Guests" at bounding box center [434, 137] width 815 height 25
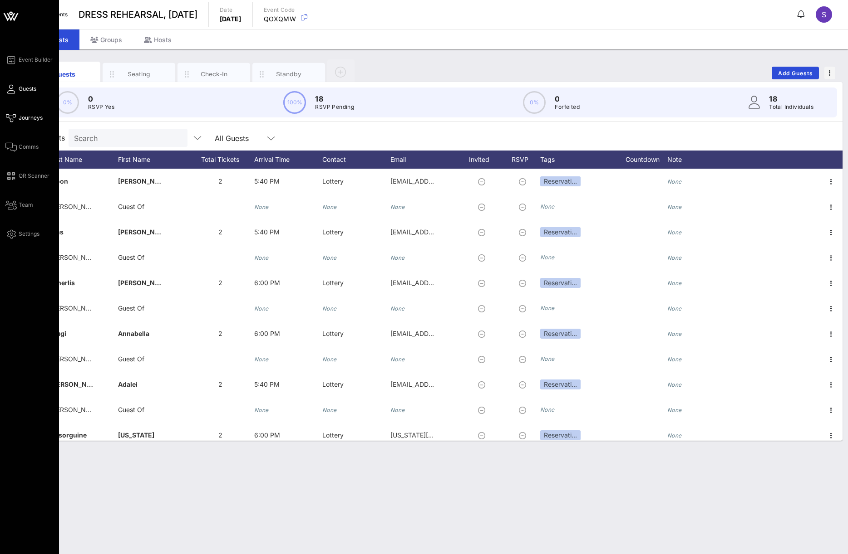
click at [20, 117] on span "Journeys" at bounding box center [31, 118] width 24 height 8
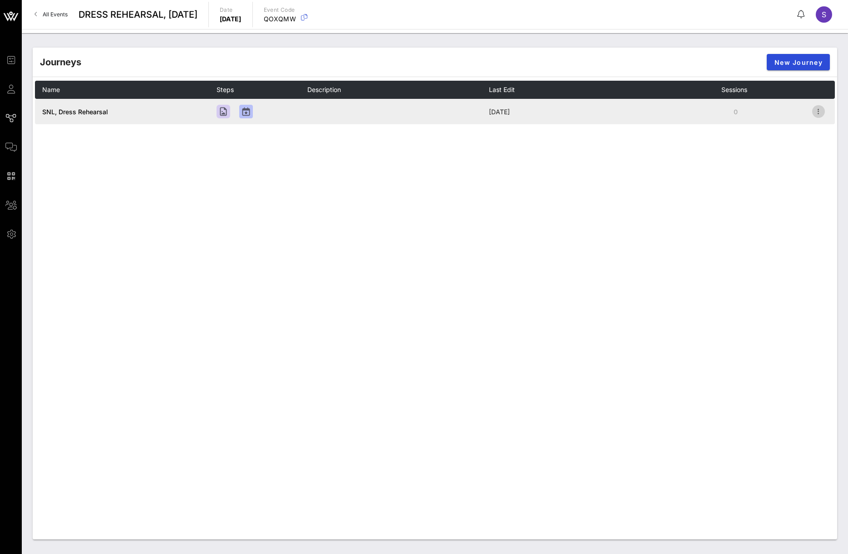
click at [822, 113] on icon "button" at bounding box center [818, 111] width 11 height 11
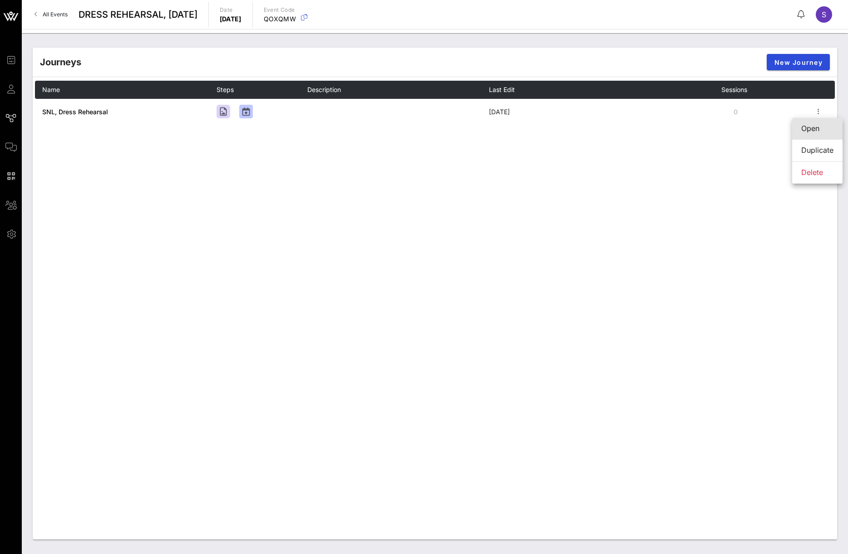
click at [813, 125] on div "Open" at bounding box center [817, 128] width 32 height 9
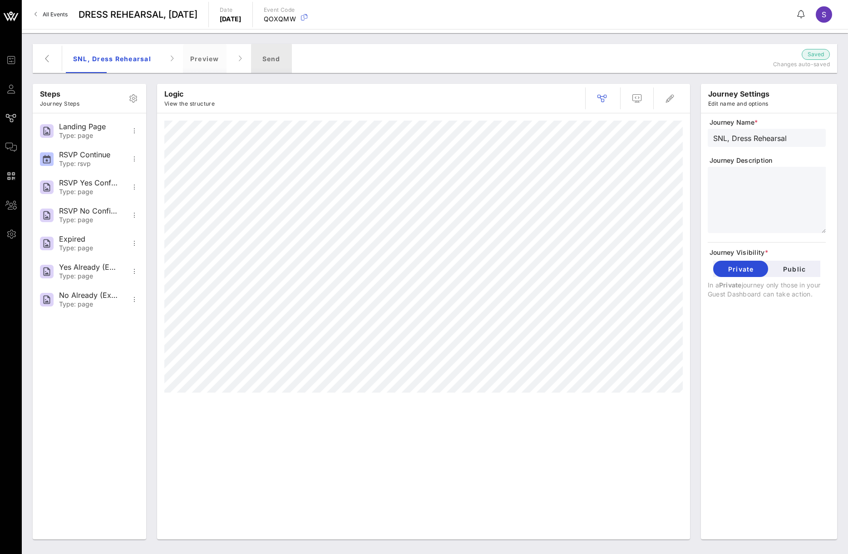
click at [273, 63] on div "Send" at bounding box center [271, 58] width 41 height 29
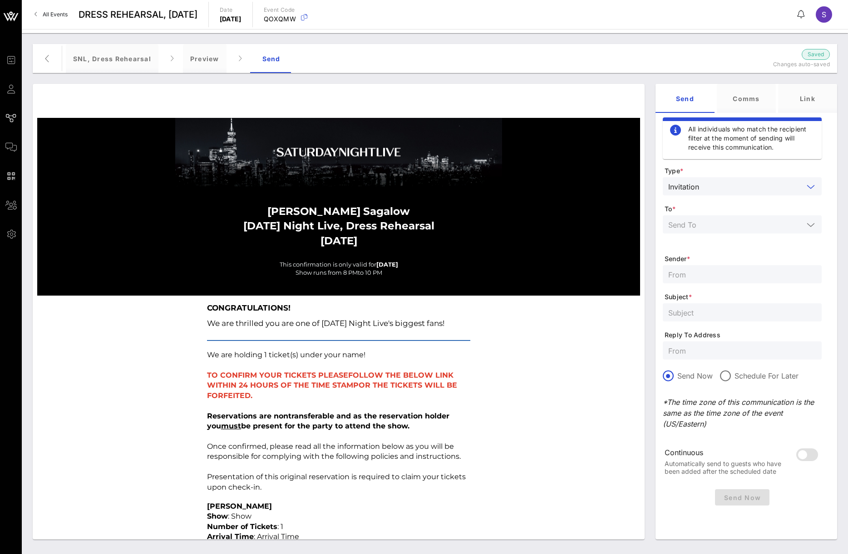
click at [765, 181] on input "text" at bounding box center [752, 187] width 101 height 12
click at [740, 243] on div at bounding box center [741, 231] width 159 height 30
click at [732, 222] on input "text" at bounding box center [735, 225] width 135 height 12
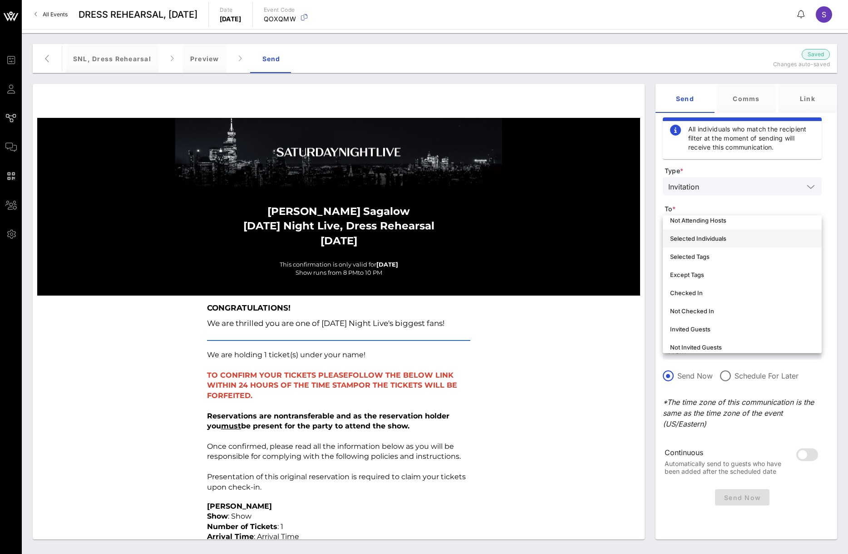
scroll to position [91, 0]
click at [735, 294] on div "Not Invited Guests" at bounding box center [742, 301] width 144 height 15
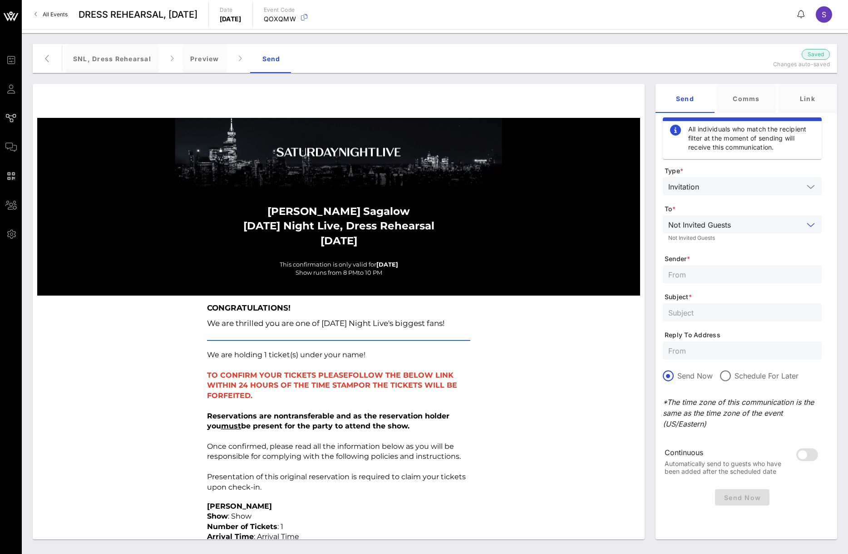
click at [704, 279] on input "text" at bounding box center [742, 275] width 148 height 12
type input "SNL Reservations"
type input "SATURDAY NIGHT LIVE, Dress Rehearsal - October 11, 2025"
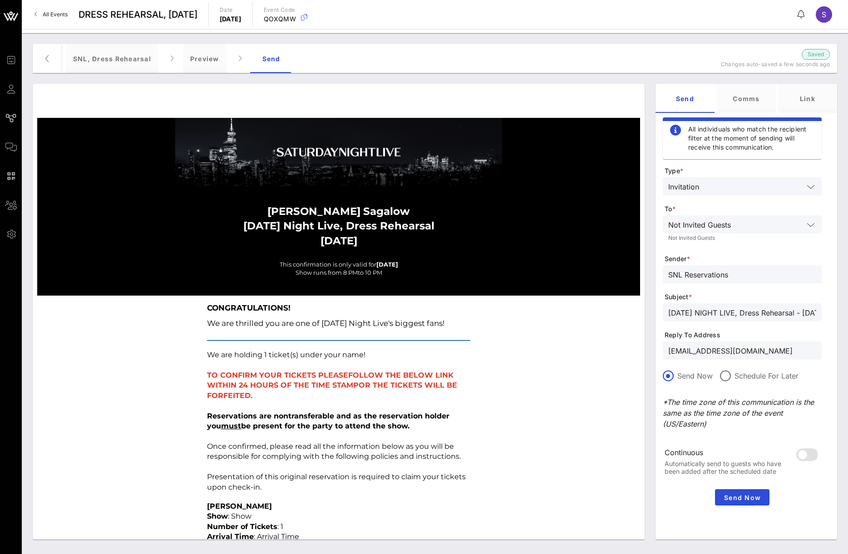
drag, startPoint x: 797, startPoint y: 351, endPoint x: 534, endPoint y: 358, distance: 262.8
click at [534, 358] on div "Stephanie Sagalow Saturday Night Live, Dress Rehearsal October 11, 2025 This co…" at bounding box center [434, 311] width 815 height 467
type input "SNL.Confirmation@nbcuni.com"
click at [808, 390] on div at bounding box center [741, 388] width 159 height 6
click at [791, 316] on input "SATURDAY NIGHT LIVE, Dress Rehearsal - October 11, 2025" at bounding box center [742, 313] width 148 height 12
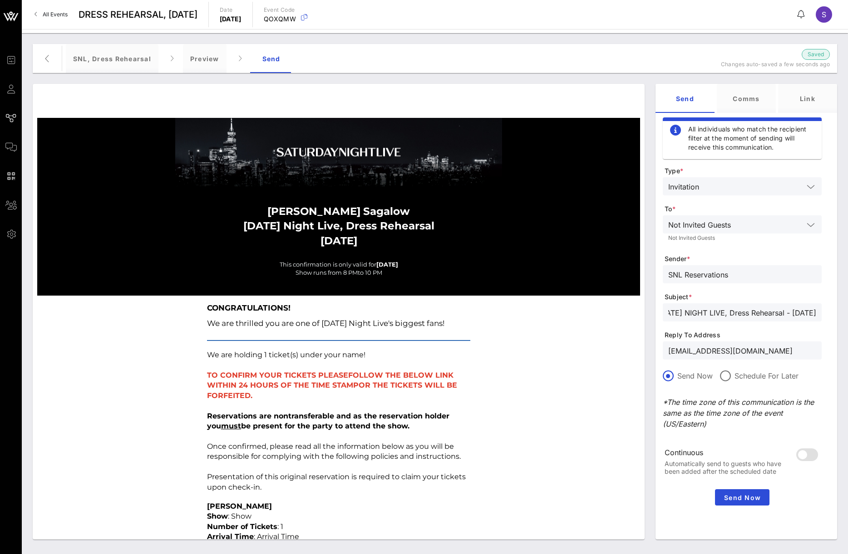
scroll to position [0, 57]
click at [715, 501] on button "Send Now" at bounding box center [742, 498] width 54 height 16
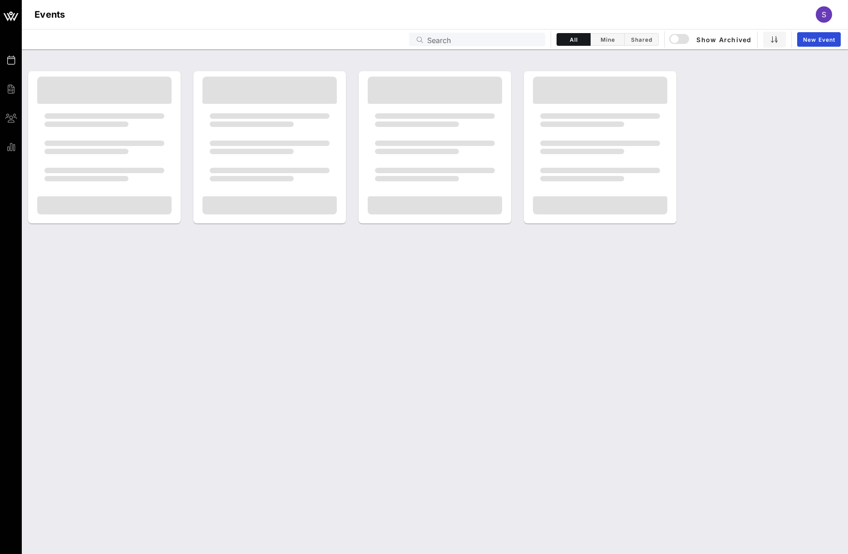
click at [67, 269] on div at bounding box center [435, 301] width 826 height 505
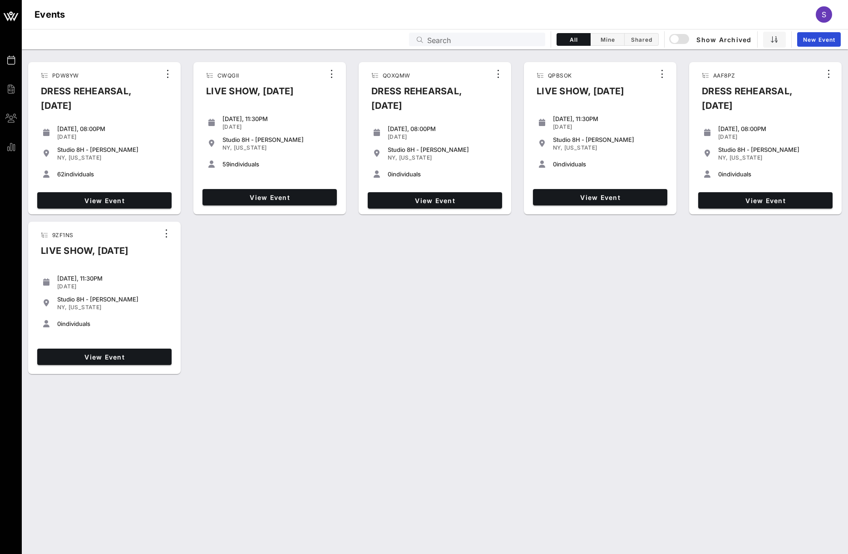
click at [605, 276] on div "PDW8YW DRESS REHEARSAL, [DATE] 08:00PM Oct 04, 2025 Studio 8H - [PERSON_NAME] […" at bounding box center [435, 218] width 826 height 319
click at [328, 200] on span "View Event" at bounding box center [269, 198] width 127 height 8
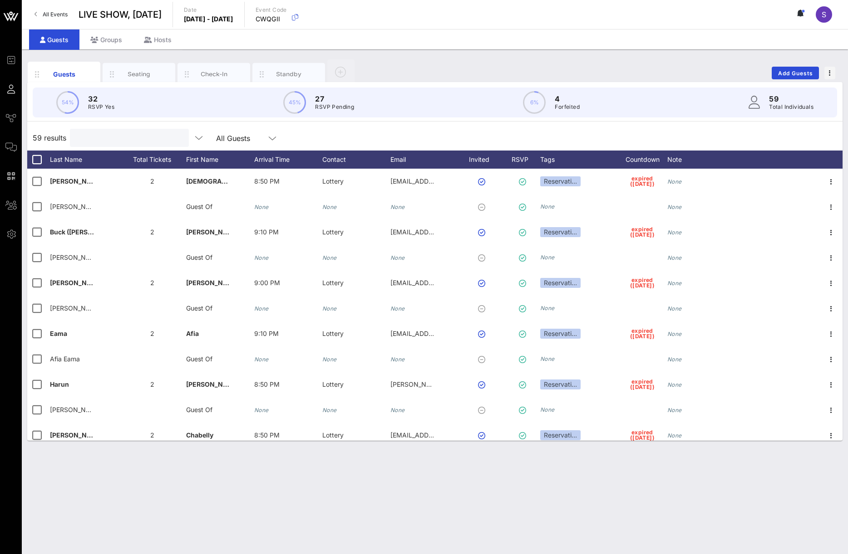
click at [159, 137] on input "text" at bounding box center [128, 138] width 106 height 12
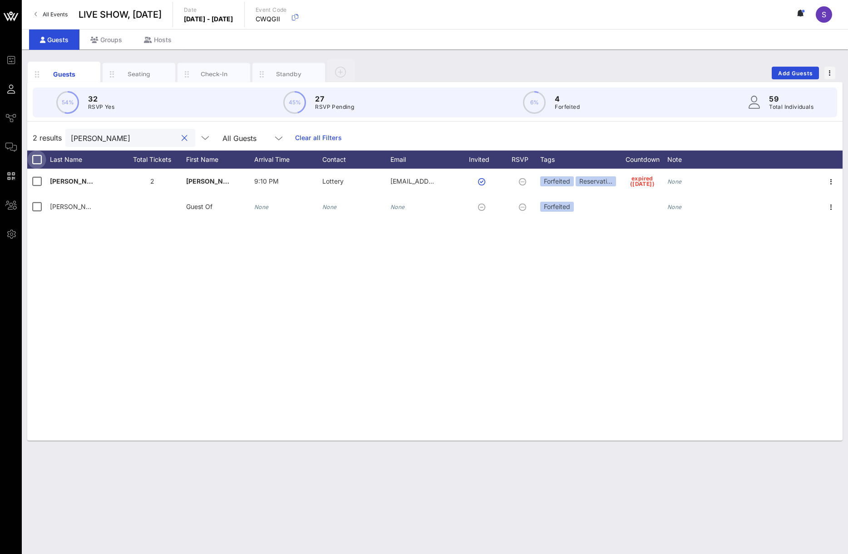
type input "[PERSON_NAME]"
click at [35, 158] on div at bounding box center [36, 159] width 15 height 15
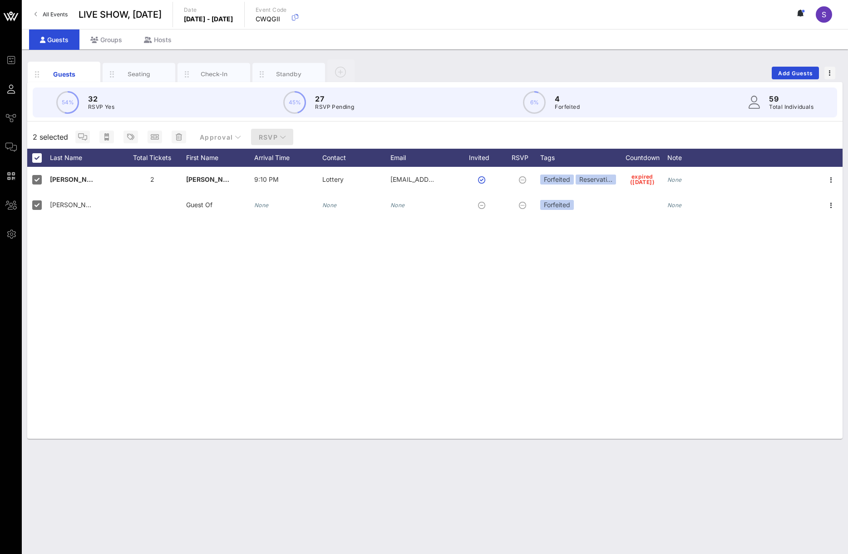
click at [254, 138] on button "RSVP" at bounding box center [272, 137] width 43 height 16
click at [262, 157] on div "Yes" at bounding box center [270, 159] width 28 height 9
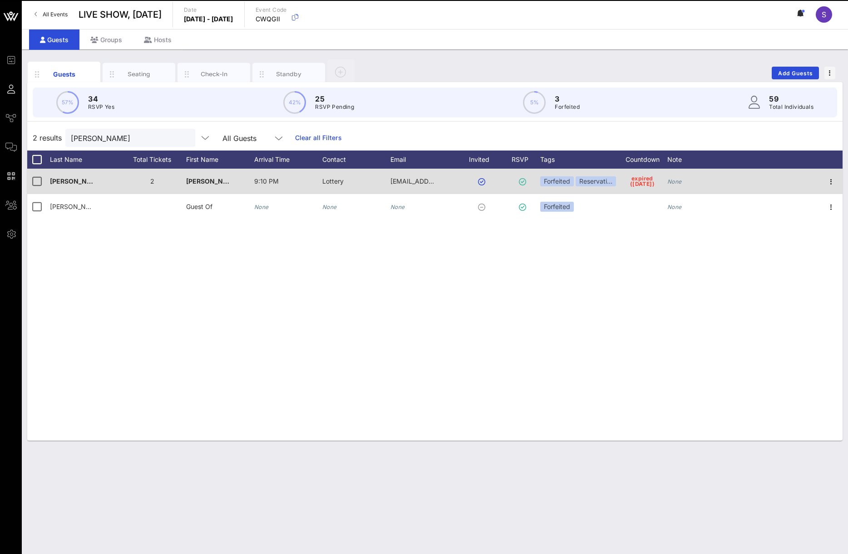
click at [609, 189] on div "Forfeited Reservati…" at bounding box center [578, 181] width 77 height 25
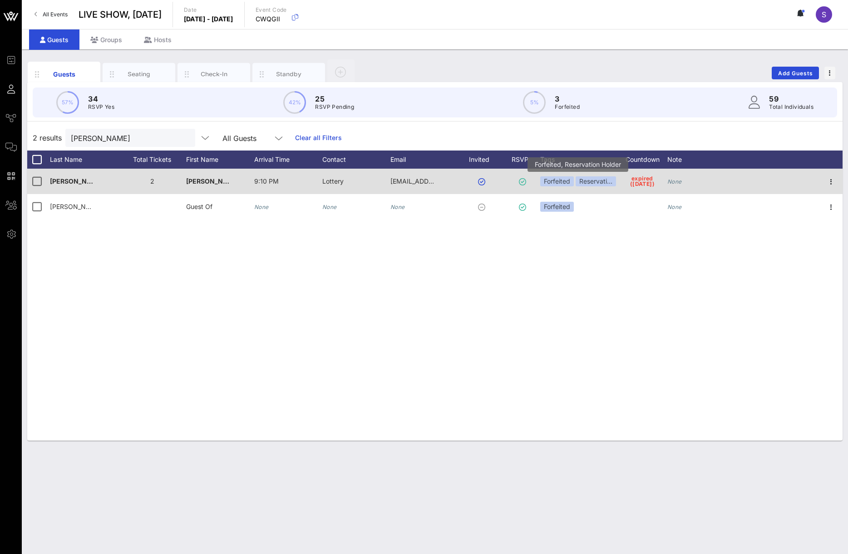
click at [608, 183] on div "Reservati…" at bounding box center [595, 182] width 40 height 10
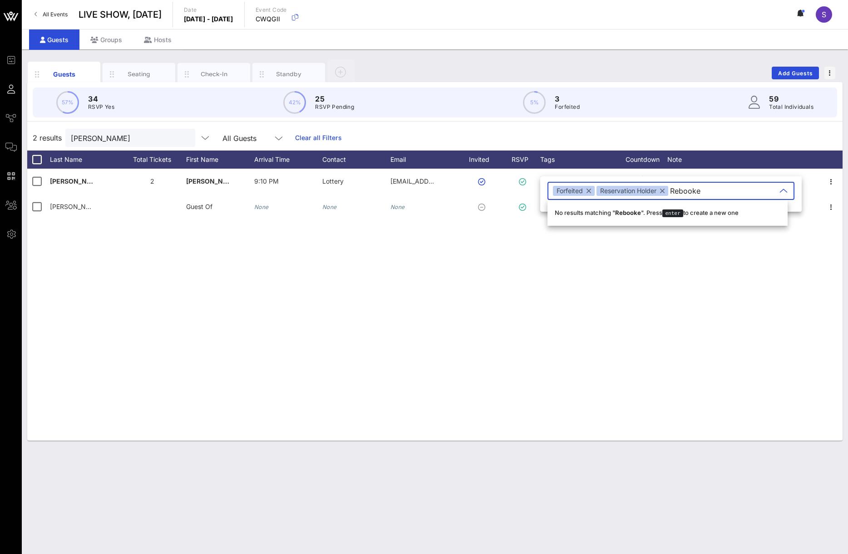
type input "Rebooked"
